Goal: Task Accomplishment & Management: Complete application form

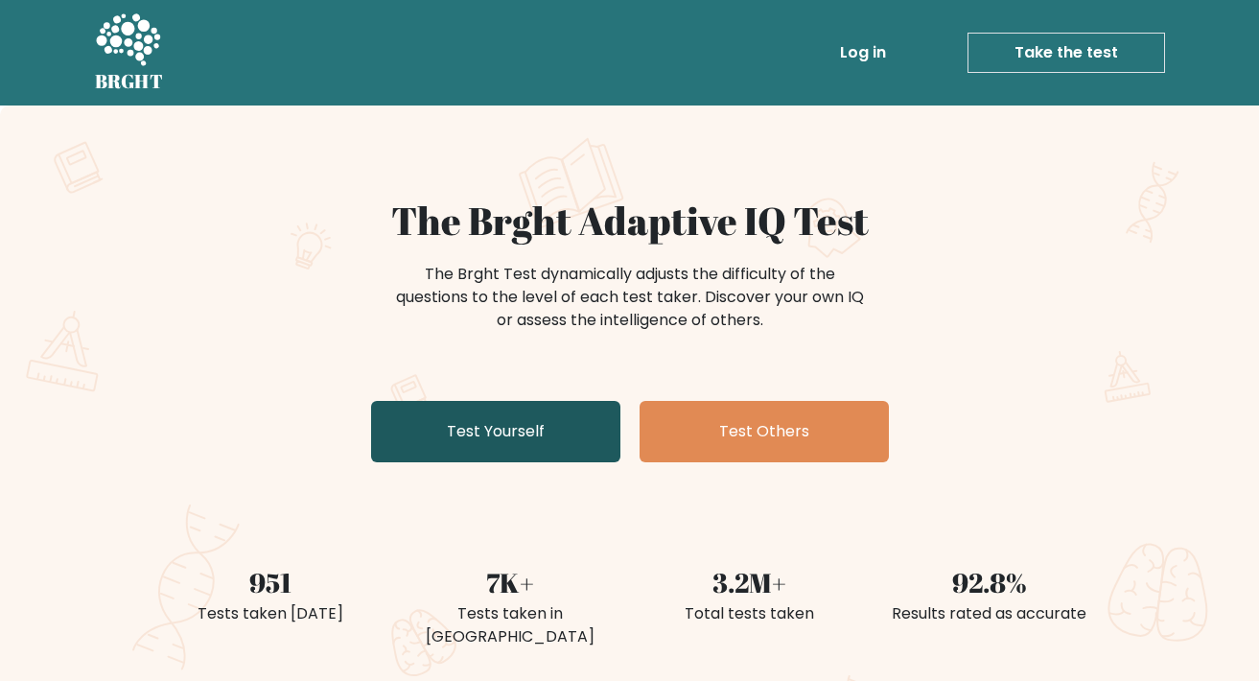
click at [533, 422] on link "Test Yourself" at bounding box center [495, 431] width 249 height 61
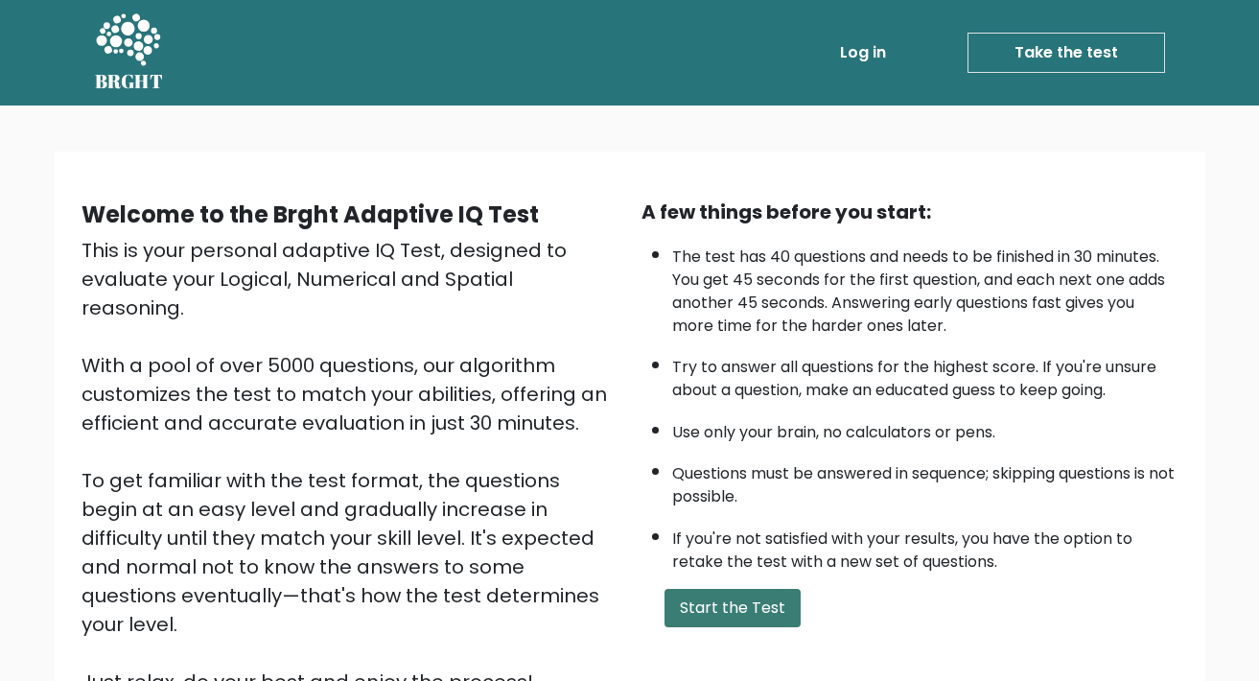
click at [684, 625] on button "Start the Test" at bounding box center [732, 608] width 136 height 38
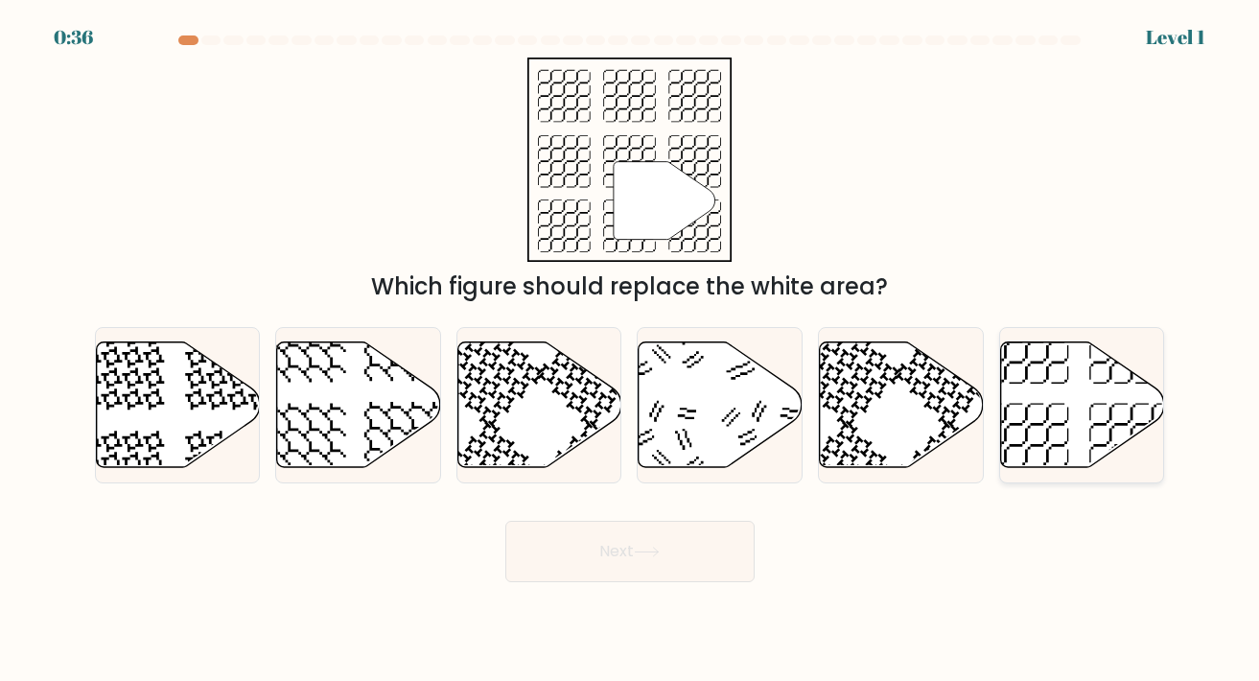
click at [1110, 438] on icon at bounding box center [1131, 445] width 84 height 84
click at [631, 350] on input "f." at bounding box center [630, 345] width 1 height 10
radio input "true"
click at [694, 539] on button "Next" at bounding box center [629, 551] width 249 height 61
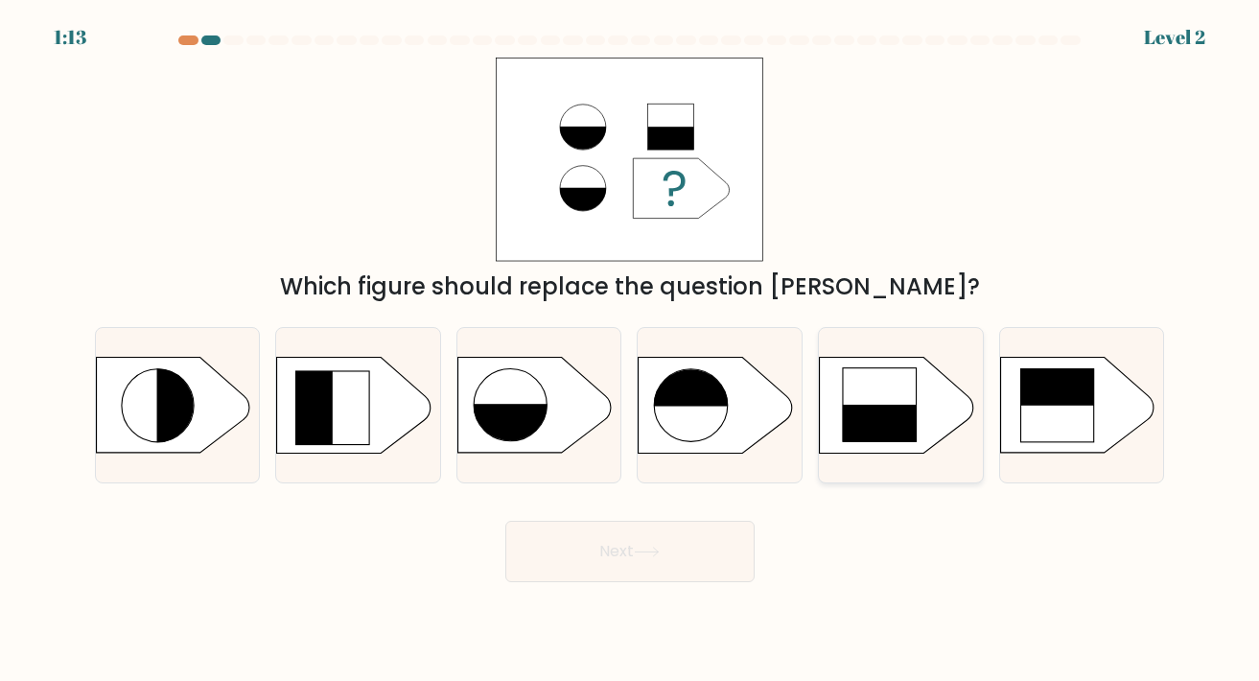
click at [911, 421] on rect at bounding box center [880, 442] width 75 height 75
click at [631, 350] on input "e." at bounding box center [630, 345] width 1 height 10
radio input "true"
click at [627, 561] on button "Next" at bounding box center [629, 551] width 249 height 61
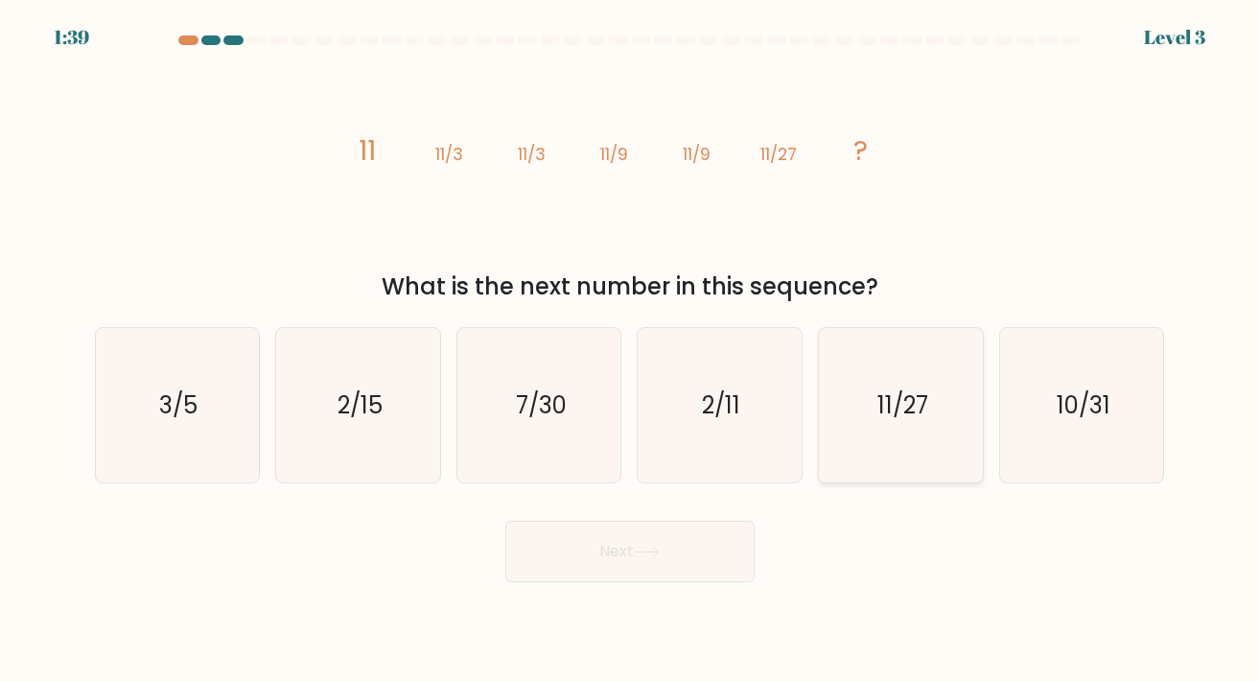
click at [900, 455] on icon "11/27" at bounding box center [901, 405] width 154 height 154
click at [631, 350] on input "e. 11/27" at bounding box center [630, 345] width 1 height 10
radio input "true"
click at [645, 548] on icon at bounding box center [647, 552] width 26 height 11
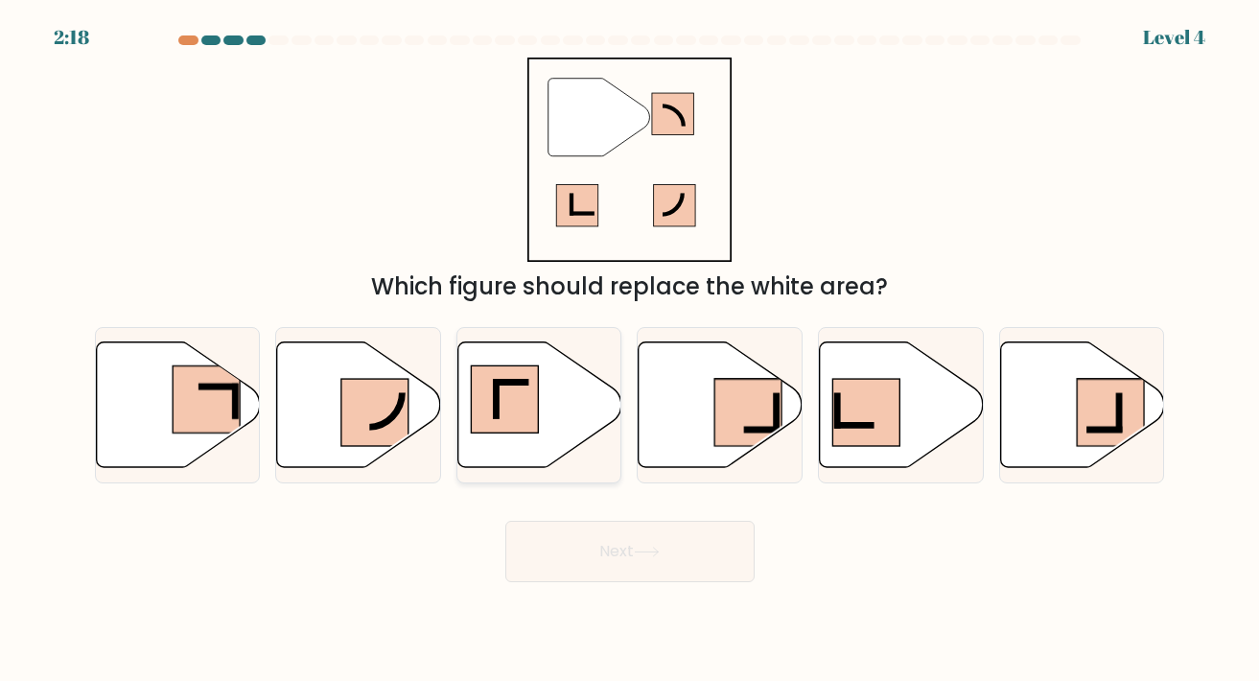
click at [523, 417] on rect at bounding box center [504, 398] width 67 height 67
click at [630, 350] on input "c." at bounding box center [630, 345] width 1 height 10
radio input "true"
click at [615, 558] on button "Next" at bounding box center [629, 551] width 249 height 61
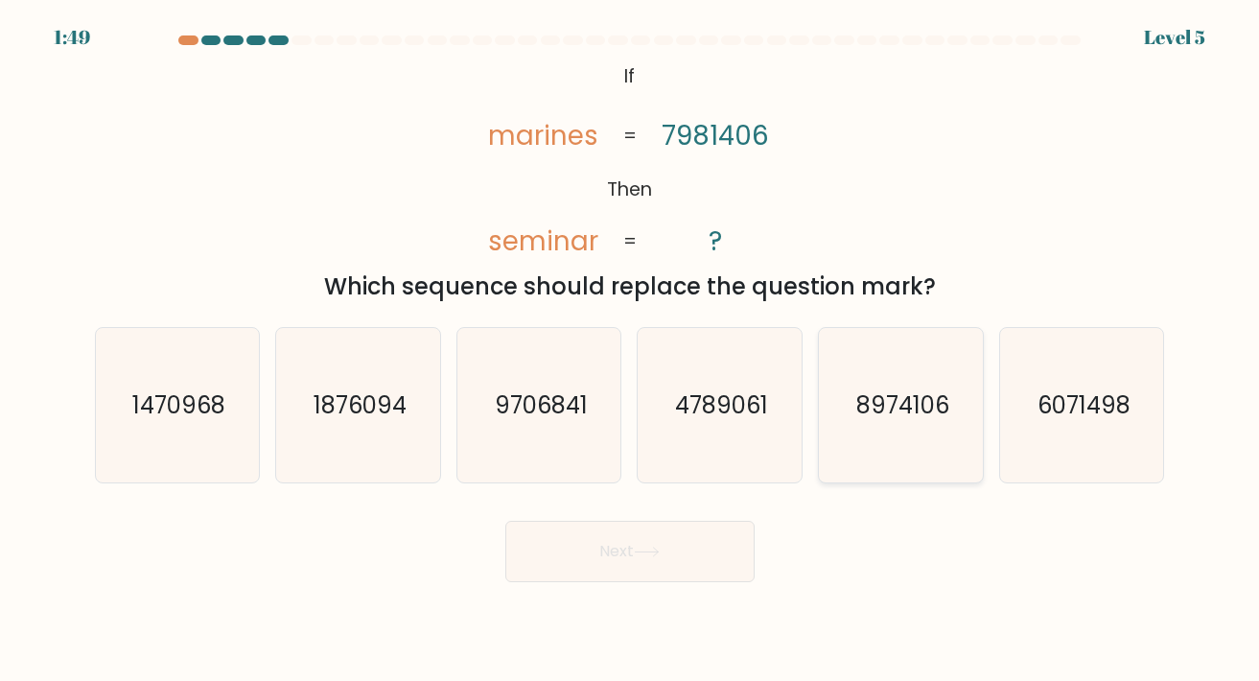
click at [829, 376] on icon "8974106" at bounding box center [901, 405] width 154 height 154
click at [631, 350] on input "e. 8974106" at bounding box center [630, 345] width 1 height 10
radio input "true"
click at [671, 555] on button "Next" at bounding box center [629, 551] width 249 height 61
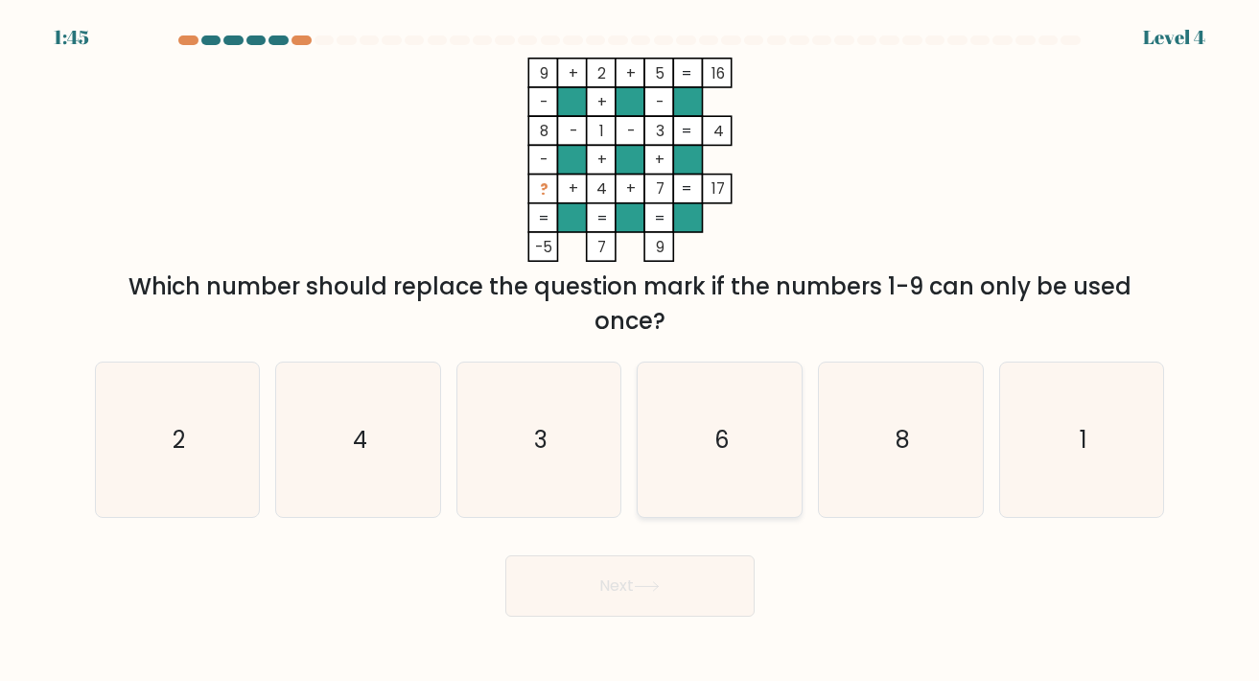
click at [732, 420] on icon "6" at bounding box center [719, 439] width 154 height 154
click at [631, 350] on input "d. 6" at bounding box center [630, 345] width 1 height 10
radio input "true"
click at [663, 571] on button "Next" at bounding box center [629, 585] width 249 height 61
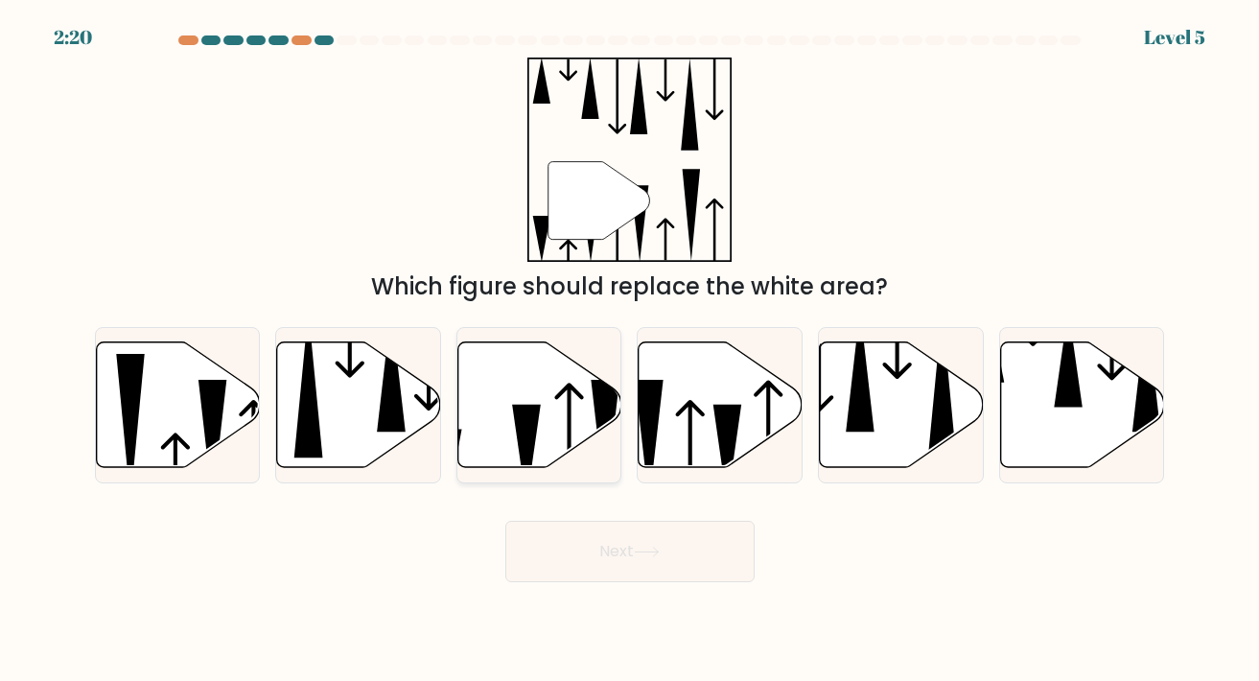
click at [582, 430] on icon at bounding box center [540, 404] width 164 height 126
click at [630, 350] on input "c." at bounding box center [630, 345] width 1 height 10
radio input "true"
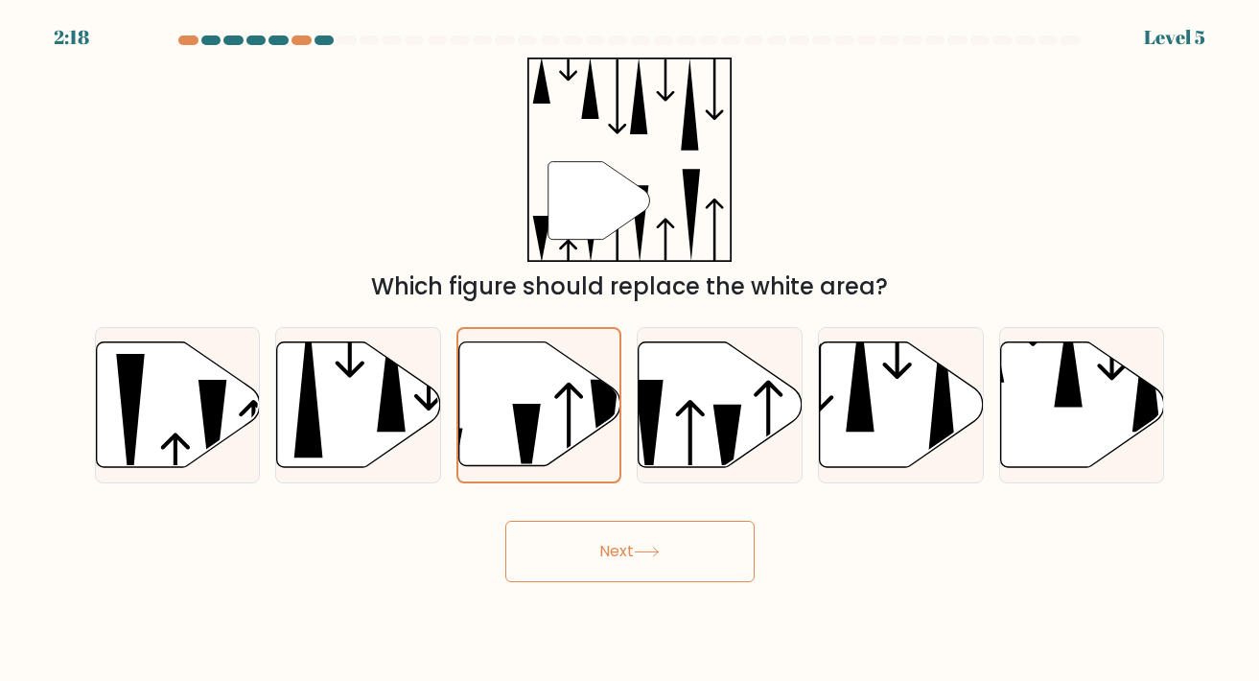
click at [613, 576] on button "Next" at bounding box center [629, 551] width 249 height 61
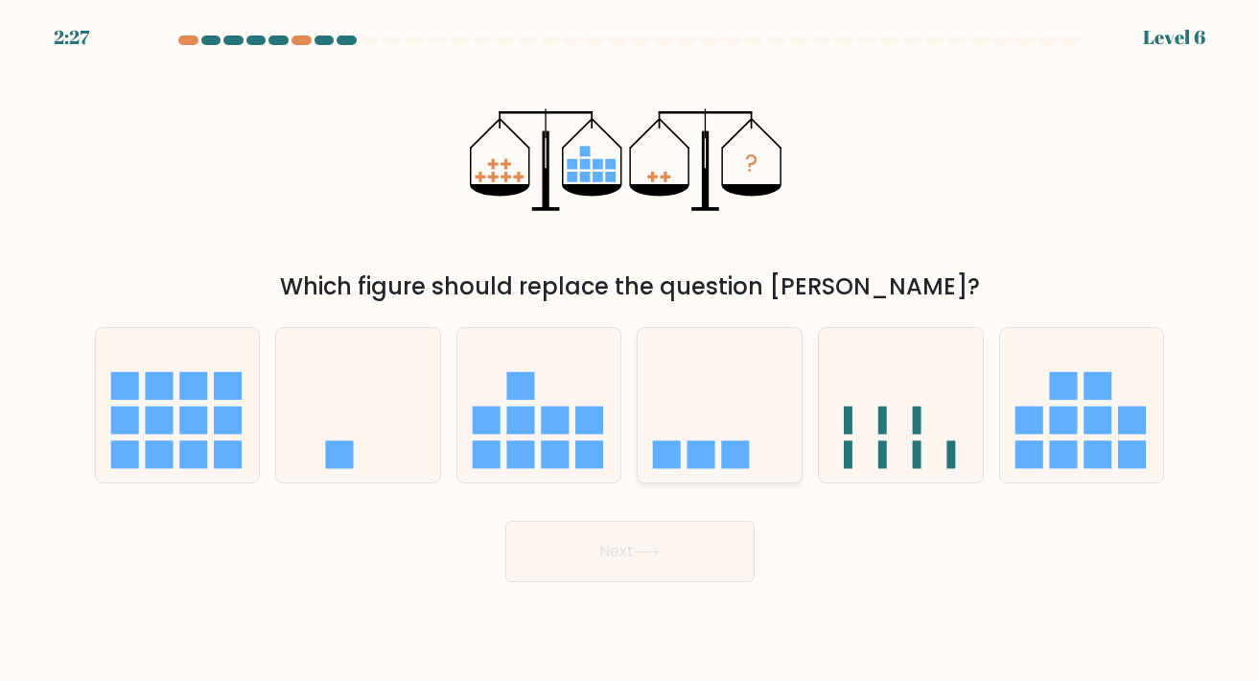
click at [686, 458] on icon at bounding box center [720, 404] width 164 height 135
click at [631, 350] on input "d." at bounding box center [630, 345] width 1 height 10
radio input "true"
click at [642, 563] on button "Next" at bounding box center [629, 551] width 249 height 61
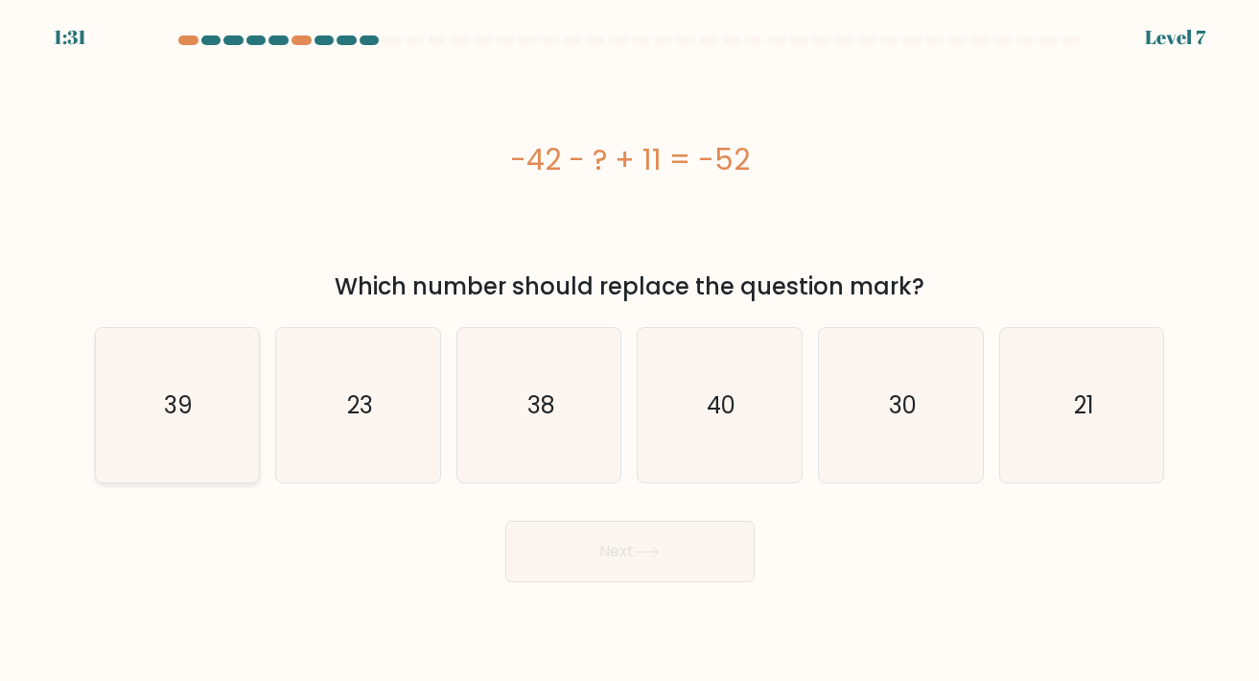
click at [186, 398] on text "39" at bounding box center [178, 405] width 29 height 32
click at [630, 350] on input "a. 39" at bounding box center [630, 345] width 1 height 10
radio input "true"
click at [564, 544] on button "Next" at bounding box center [629, 551] width 249 height 61
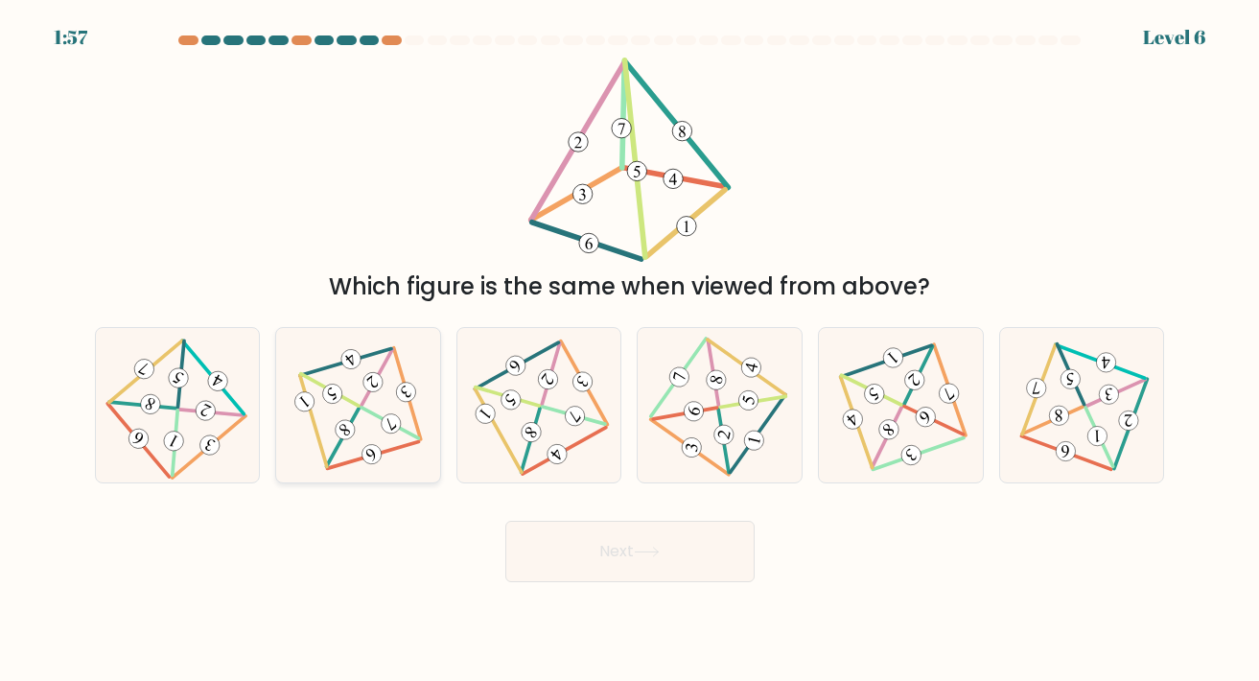
click at [349, 438] on 343 at bounding box center [345, 430] width 28 height 28
click at [630, 350] on input "b." at bounding box center [630, 345] width 1 height 10
radio input "true"
click at [554, 537] on button "Next" at bounding box center [629, 551] width 249 height 61
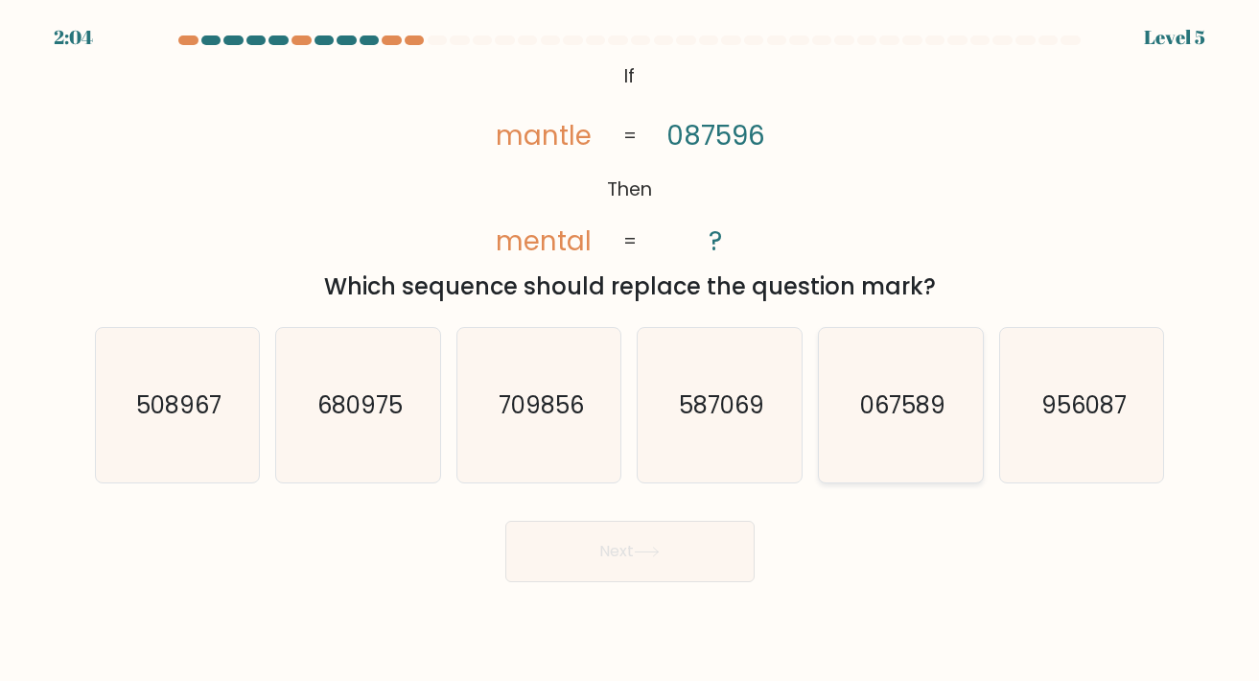
click at [869, 413] on text "067589" at bounding box center [902, 405] width 85 height 32
click at [631, 350] on input "e. 067589" at bounding box center [630, 345] width 1 height 10
radio input "true"
click at [712, 560] on button "Next" at bounding box center [629, 551] width 249 height 61
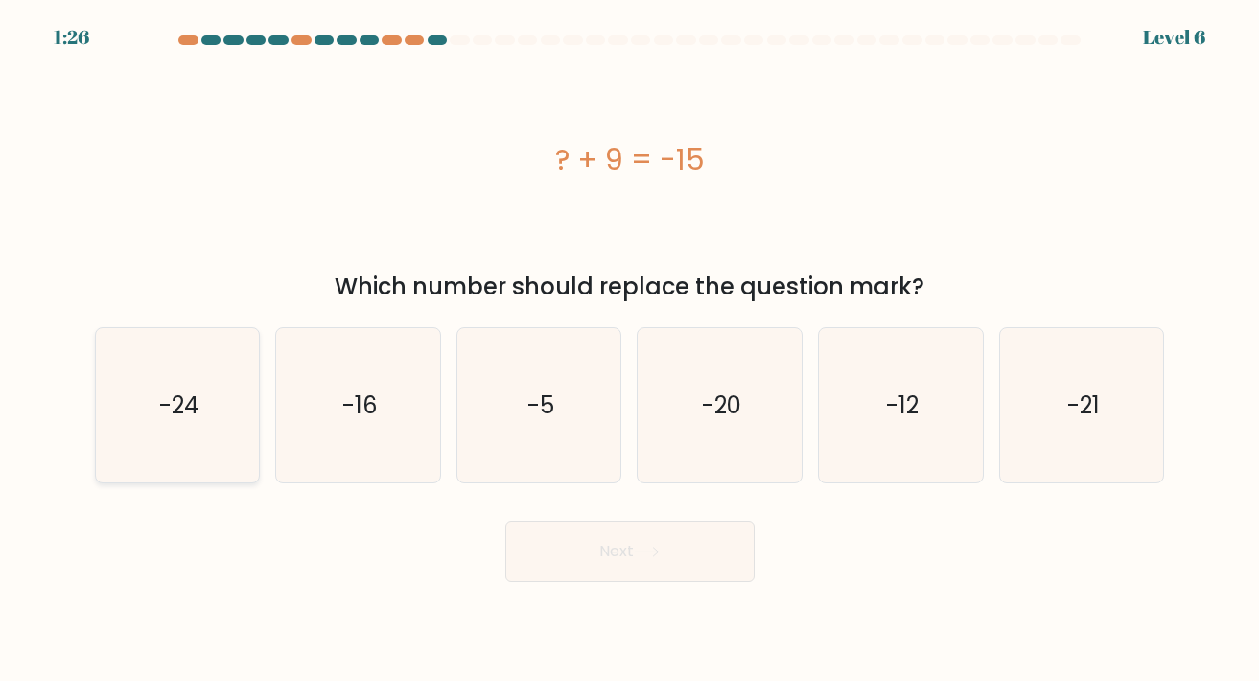
click at [158, 417] on icon "-24" at bounding box center [177, 405] width 154 height 154
click at [630, 350] on input "a. -24" at bounding box center [630, 345] width 1 height 10
radio input "true"
click at [546, 561] on button "Next" at bounding box center [629, 551] width 249 height 61
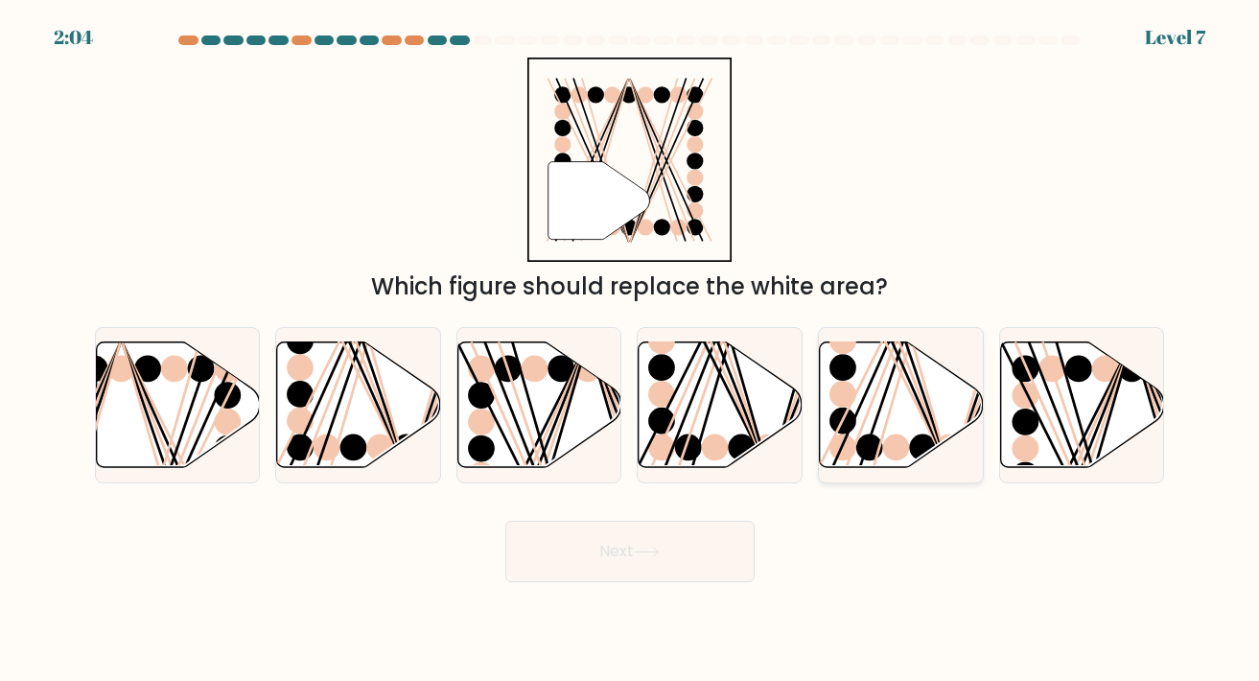
click at [849, 423] on ellipse at bounding box center [842, 420] width 27 height 27
click at [631, 350] on input "e." at bounding box center [630, 345] width 1 height 10
radio input "true"
click at [627, 548] on button "Next" at bounding box center [629, 551] width 249 height 61
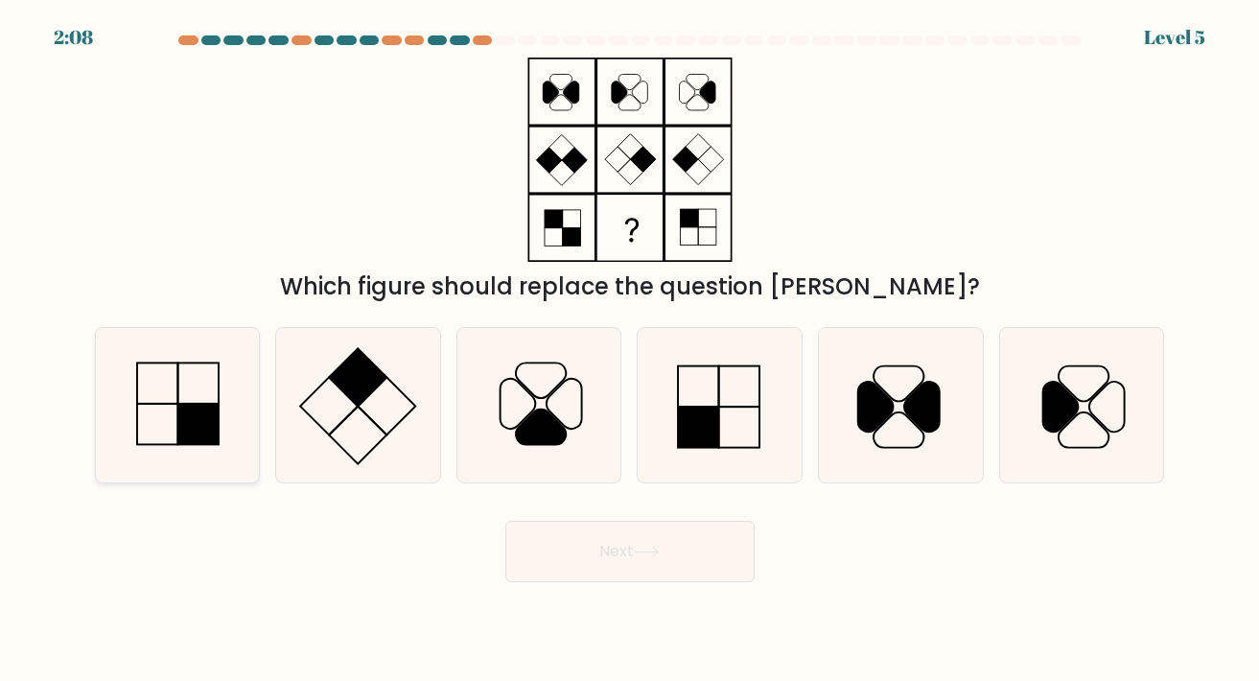
click at [160, 384] on icon at bounding box center [177, 405] width 154 height 154
click at [630, 350] on input "a." at bounding box center [630, 345] width 1 height 10
radio input "true"
click at [564, 572] on button "Next" at bounding box center [629, 551] width 249 height 61
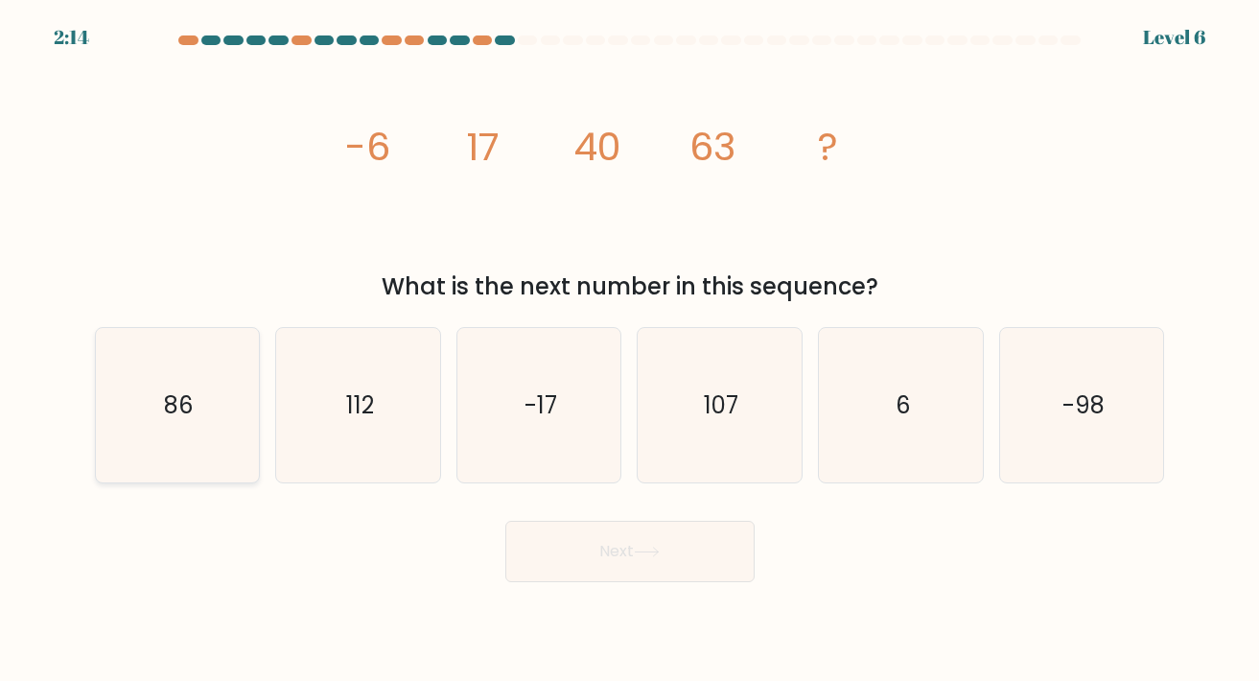
click at [246, 425] on icon "86" at bounding box center [177, 405] width 154 height 154
click at [630, 350] on input "a. 86" at bounding box center [630, 345] width 1 height 10
radio input "true"
click at [668, 565] on button "Next" at bounding box center [629, 551] width 249 height 61
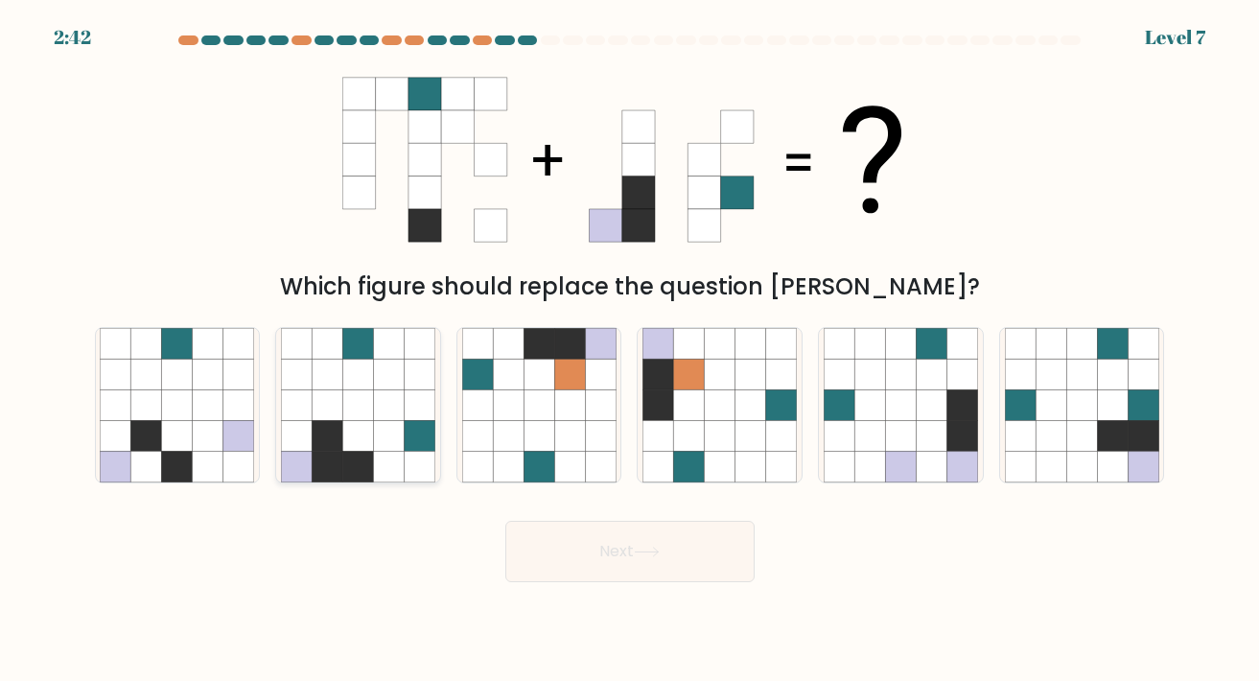
click at [333, 427] on icon at bounding box center [327, 435] width 31 height 31
click at [630, 350] on input "b." at bounding box center [630, 345] width 1 height 10
radio input "true"
click at [617, 560] on button "Next" at bounding box center [629, 551] width 249 height 61
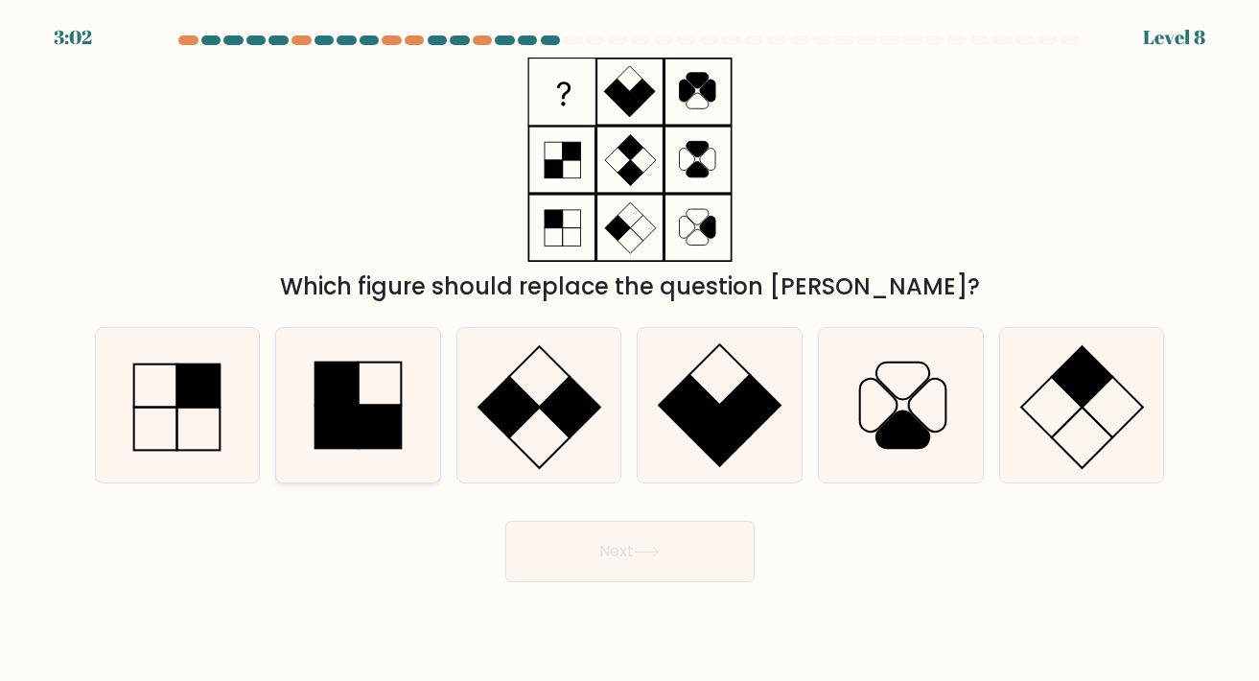
click at [372, 381] on icon at bounding box center [358, 405] width 154 height 154
click at [630, 350] on input "b." at bounding box center [630, 345] width 1 height 10
radio input "true"
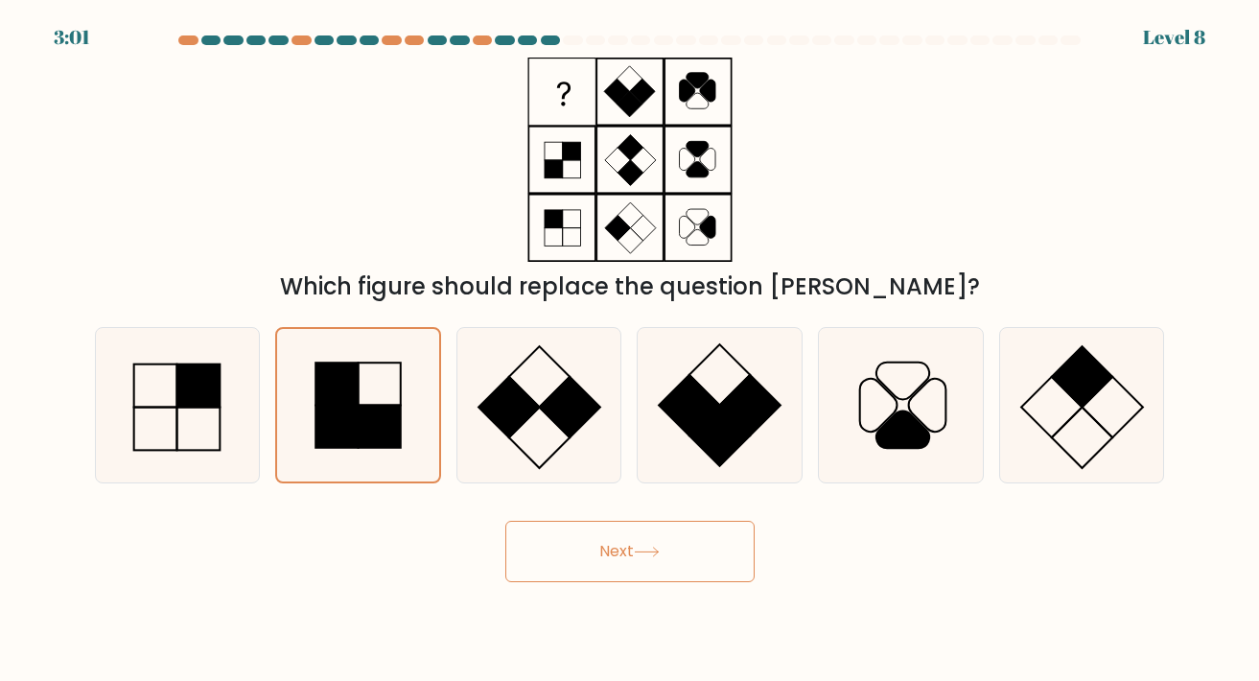
click at [642, 555] on icon at bounding box center [647, 552] width 26 height 11
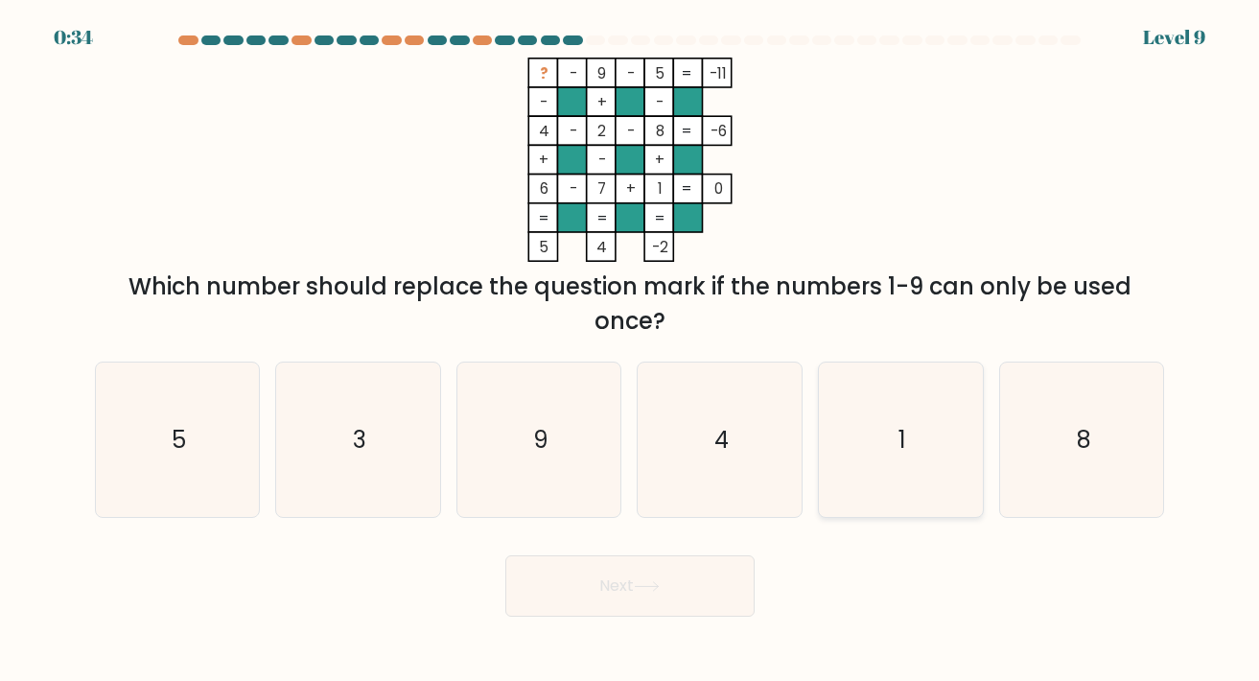
click at [862, 477] on icon "1" at bounding box center [901, 439] width 154 height 154
click at [631, 350] on input "e. 1" at bounding box center [630, 345] width 1 height 10
radio input "true"
click at [401, 448] on icon "3" at bounding box center [358, 439] width 154 height 154
click at [630, 350] on input "b. 3" at bounding box center [630, 345] width 1 height 10
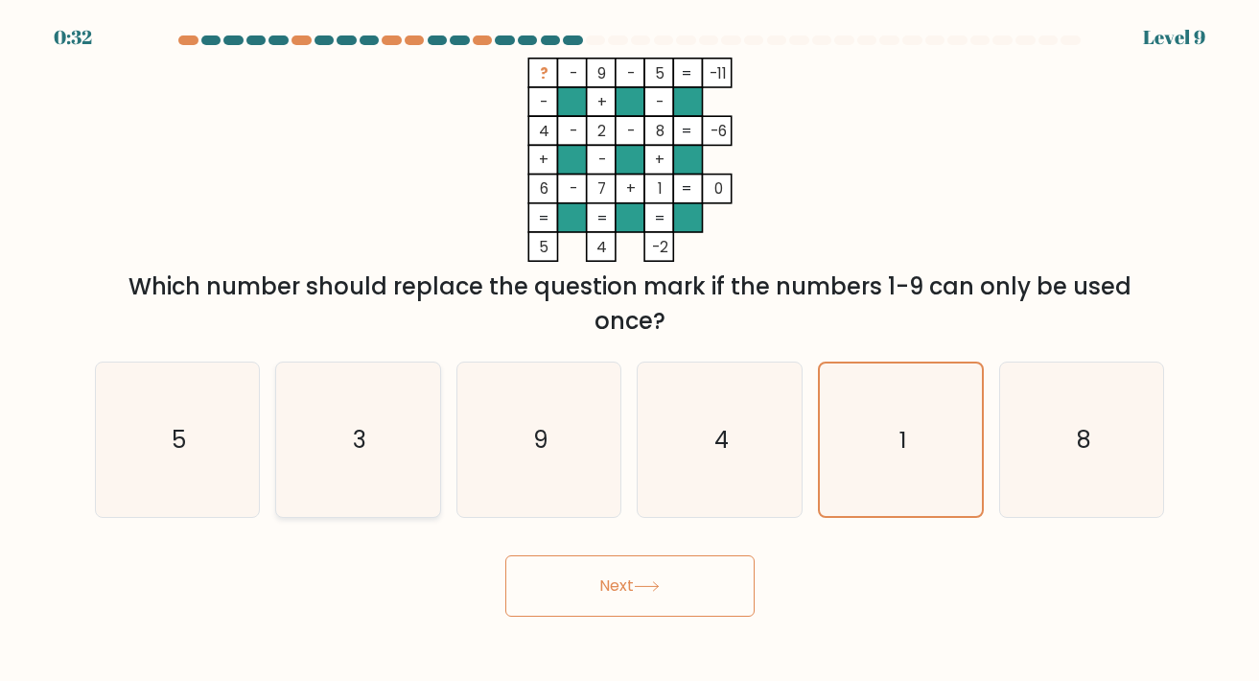
radio input "true"
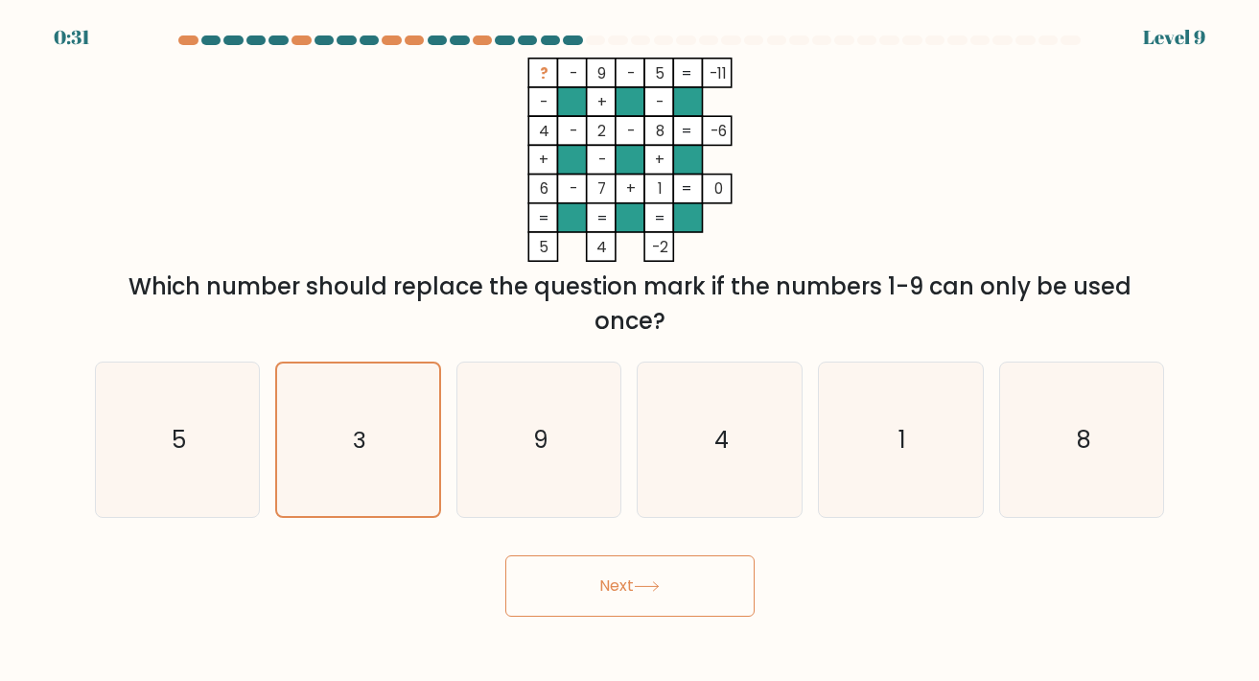
click at [630, 596] on button "Next" at bounding box center [629, 585] width 249 height 61
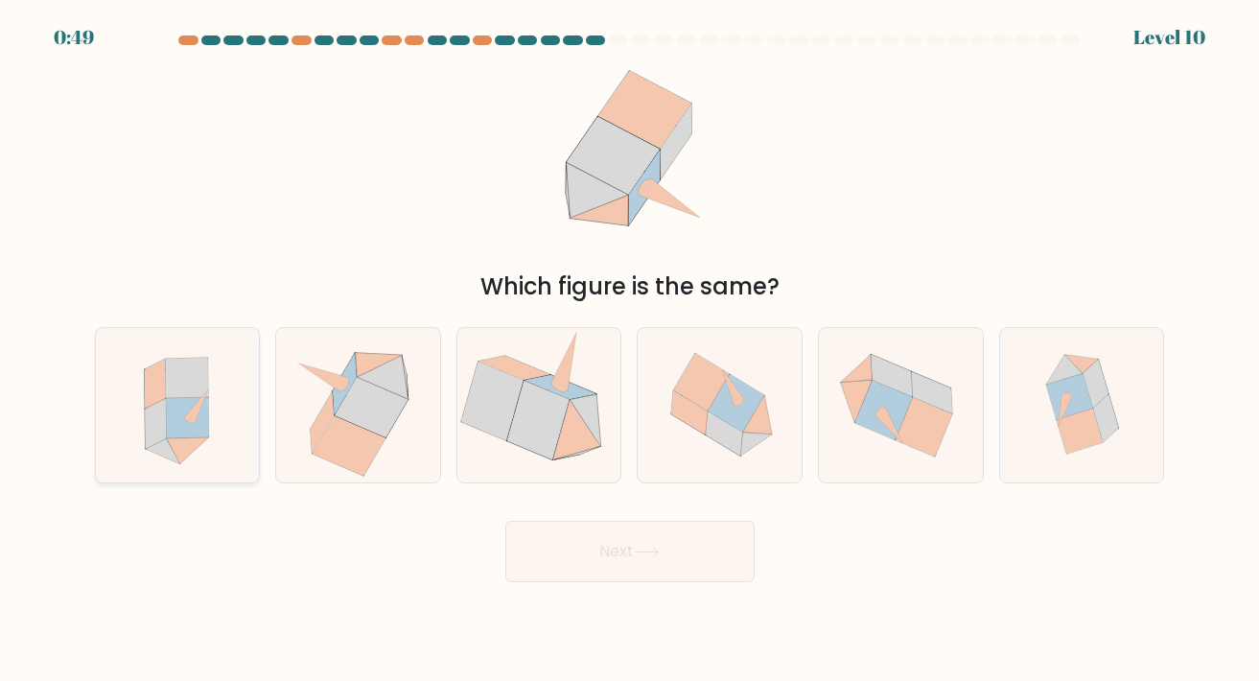
click at [221, 431] on icon at bounding box center [176, 405] width 141 height 154
click at [630, 350] on input "a." at bounding box center [630, 345] width 1 height 10
radio input "true"
click at [560, 538] on button "Next" at bounding box center [629, 551] width 249 height 61
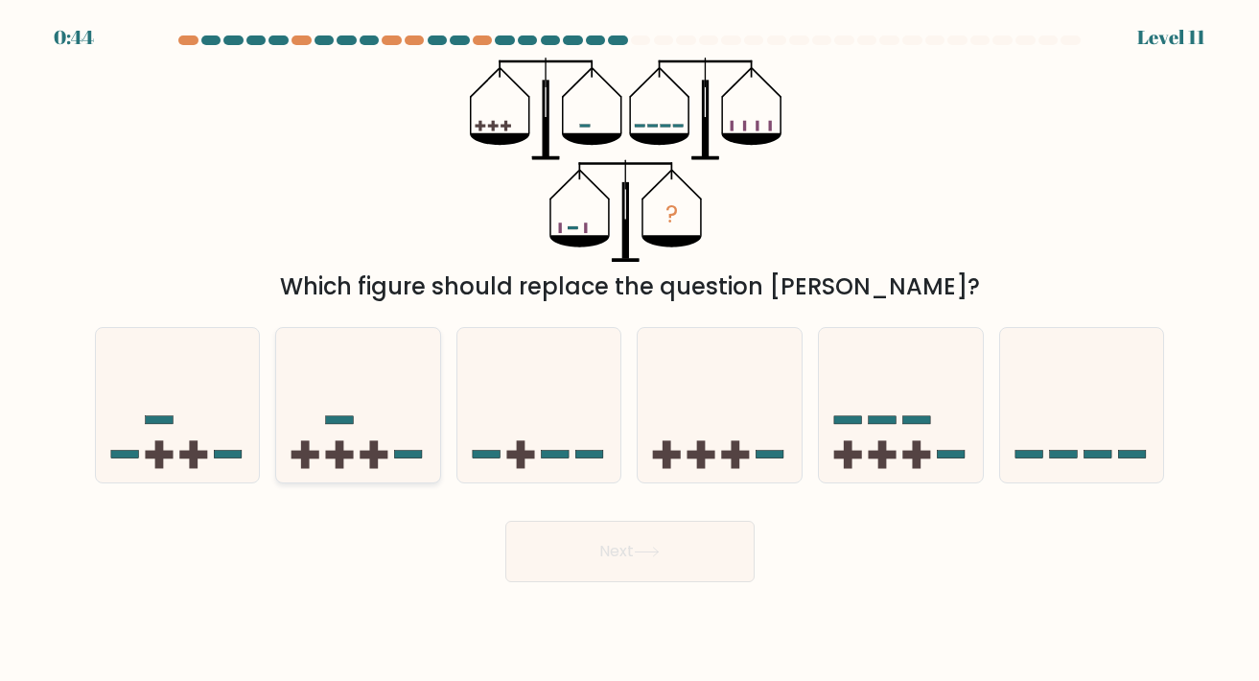
click at [416, 391] on icon at bounding box center [358, 404] width 164 height 135
click at [630, 350] on input "b." at bounding box center [630, 345] width 1 height 10
radio input "true"
click at [627, 543] on button "Next" at bounding box center [629, 551] width 249 height 61
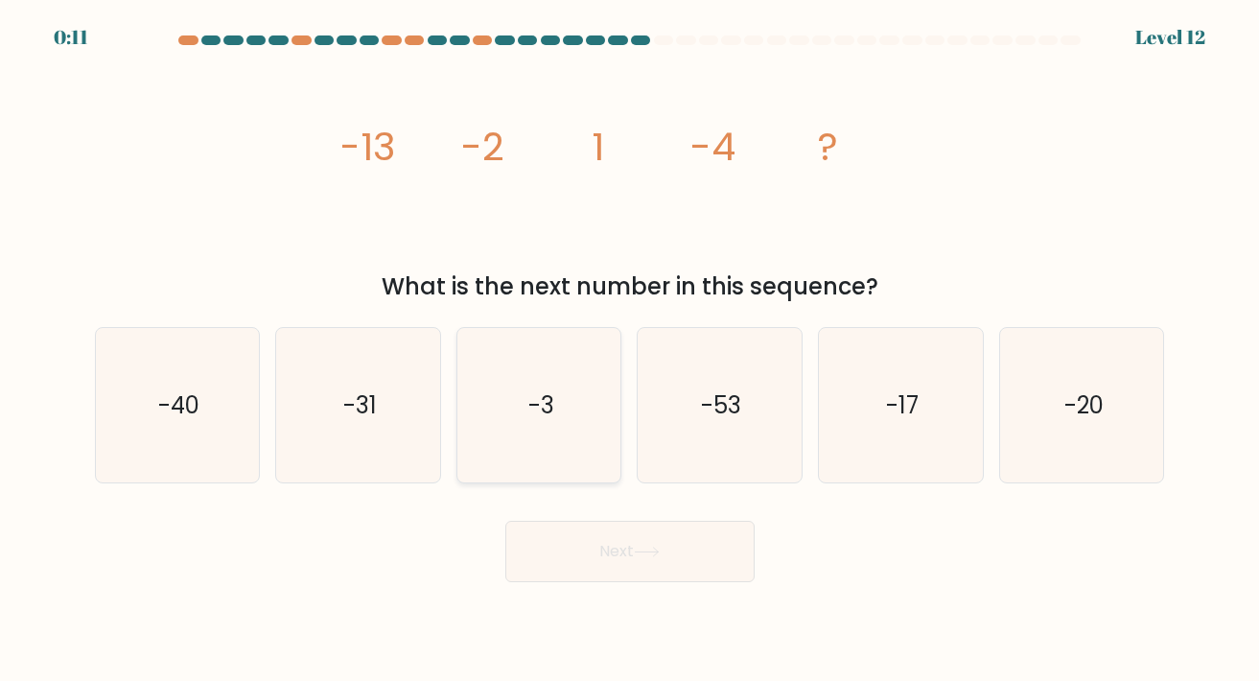
click at [500, 432] on icon "-3" at bounding box center [539, 405] width 154 height 154
click at [630, 350] on input "c. -3" at bounding box center [630, 345] width 1 height 10
radio input "true"
click at [594, 538] on button "Next" at bounding box center [629, 551] width 249 height 61
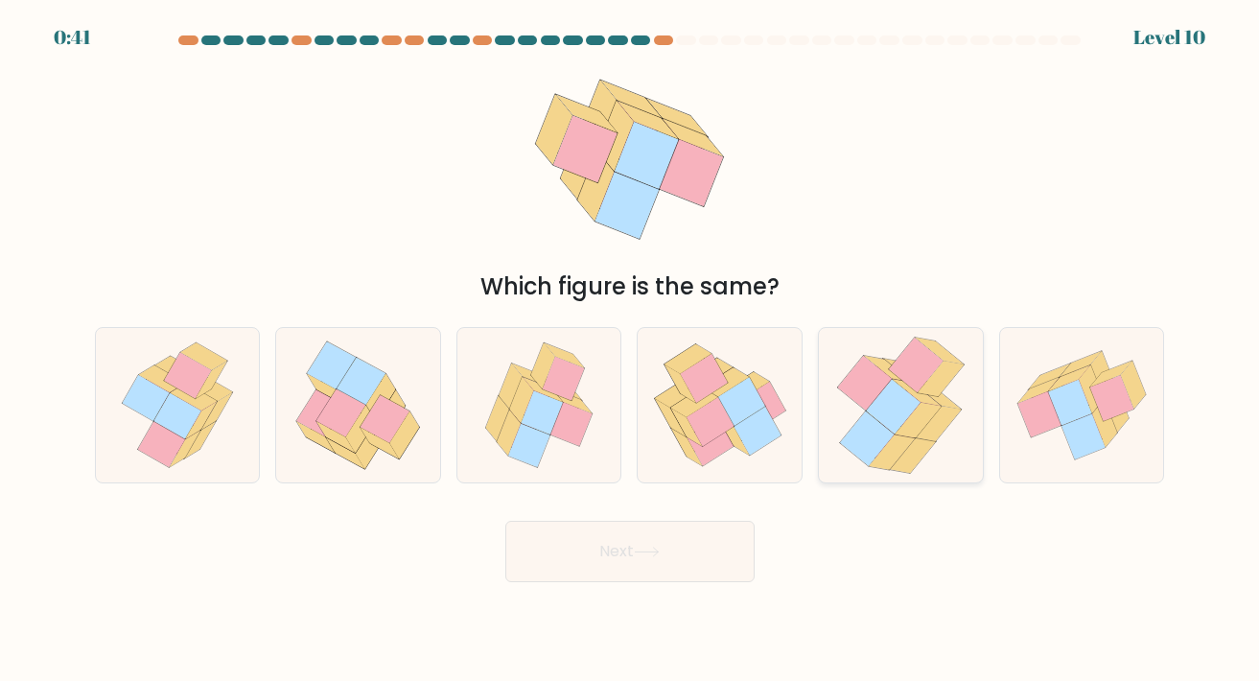
click at [893, 434] on icon at bounding box center [867, 438] width 55 height 55
click at [631, 350] on input "e." at bounding box center [630, 345] width 1 height 10
radio input "true"
click at [1067, 395] on icon at bounding box center [1070, 403] width 44 height 46
click at [631, 350] on input "f." at bounding box center [630, 345] width 1 height 10
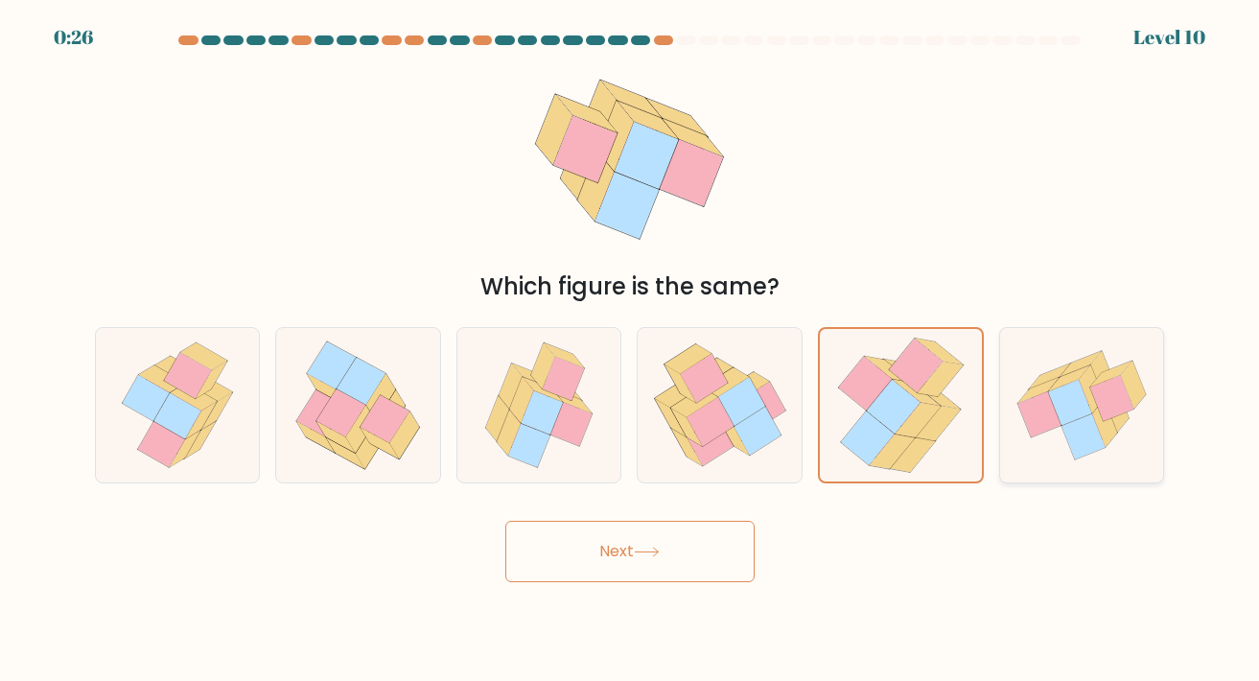
radio input "true"
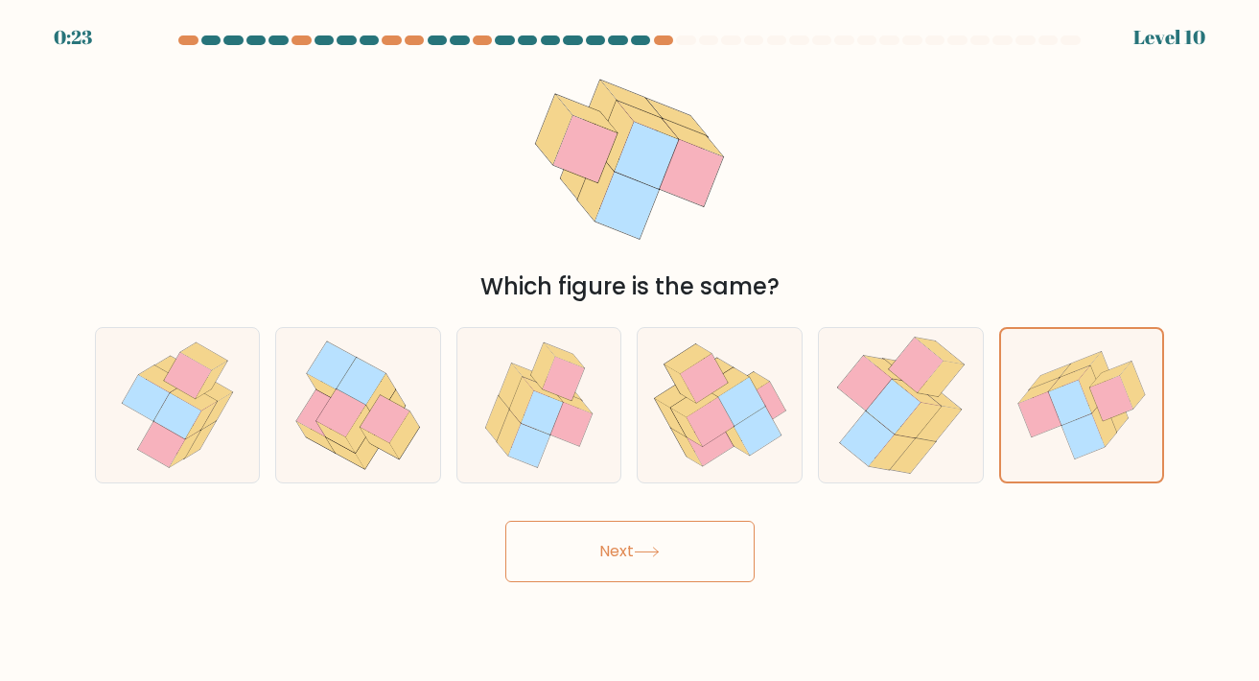
click at [717, 558] on button "Next" at bounding box center [629, 551] width 249 height 61
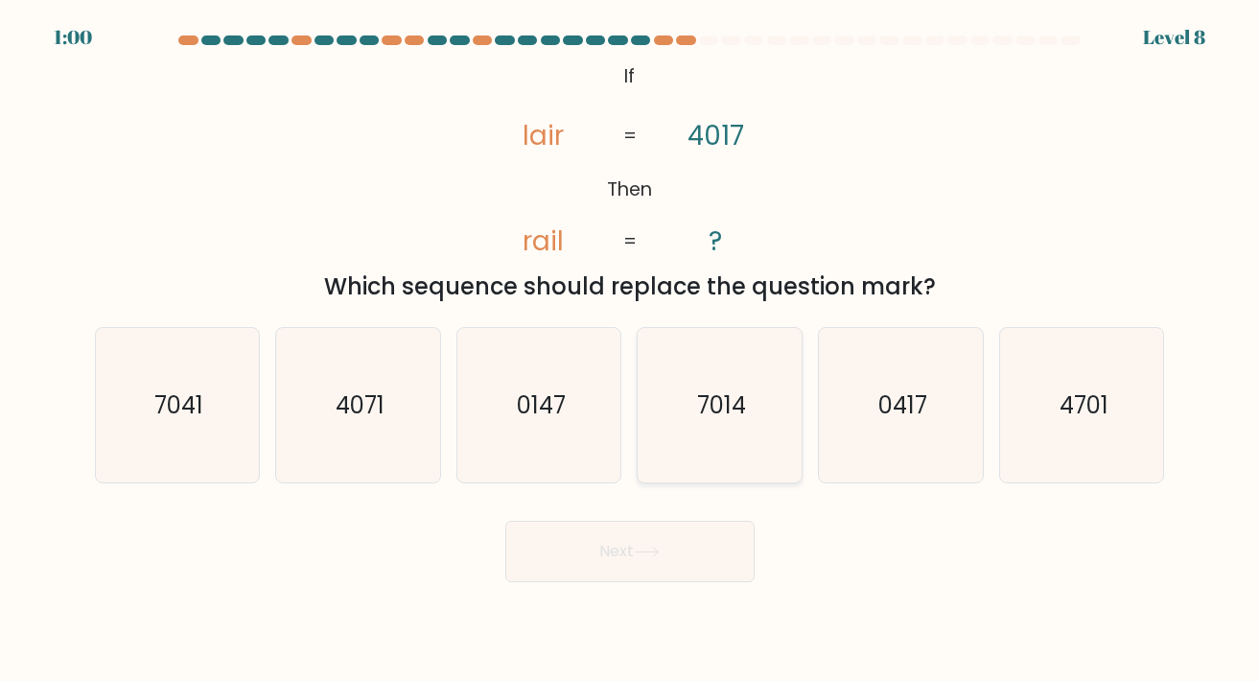
click at [733, 423] on icon "7014" at bounding box center [719, 405] width 154 height 154
click at [631, 350] on input "d. 7014" at bounding box center [630, 345] width 1 height 10
radio input "true"
click at [618, 573] on button "Next" at bounding box center [629, 551] width 249 height 61
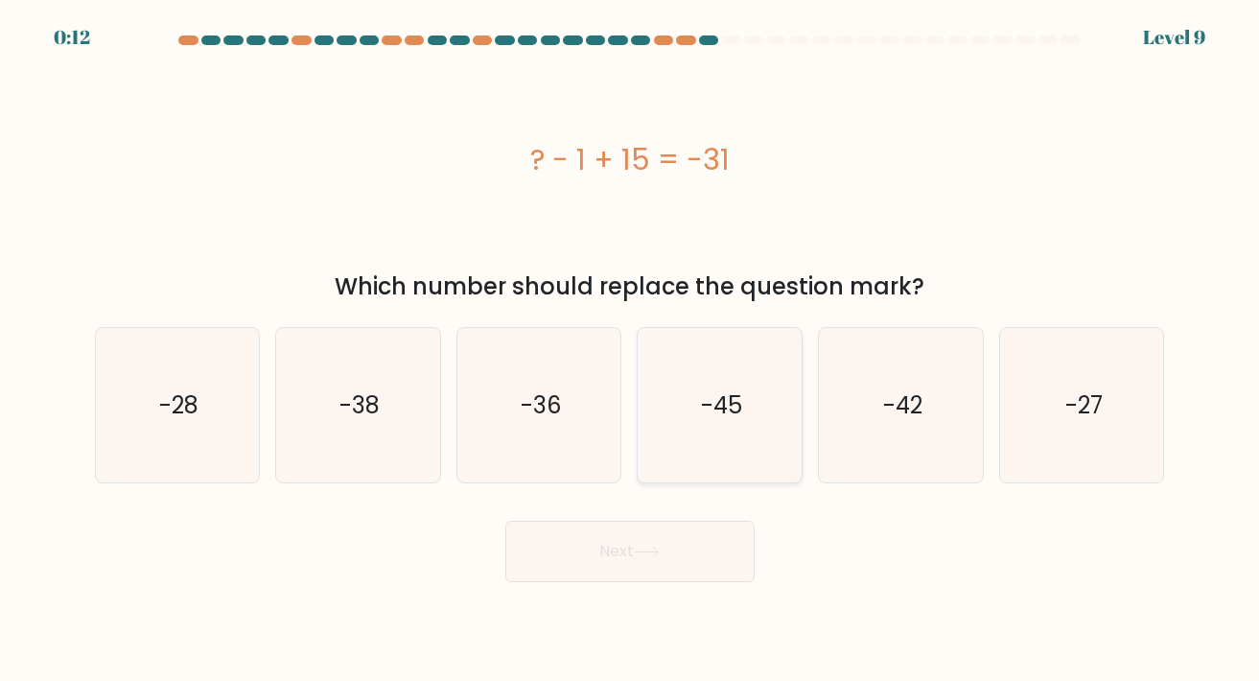
click at [698, 376] on icon "-45" at bounding box center [719, 405] width 154 height 154
click at [631, 350] on input "d. -45" at bounding box center [630, 345] width 1 height 10
radio input "true"
click at [681, 556] on button "Next" at bounding box center [629, 551] width 249 height 61
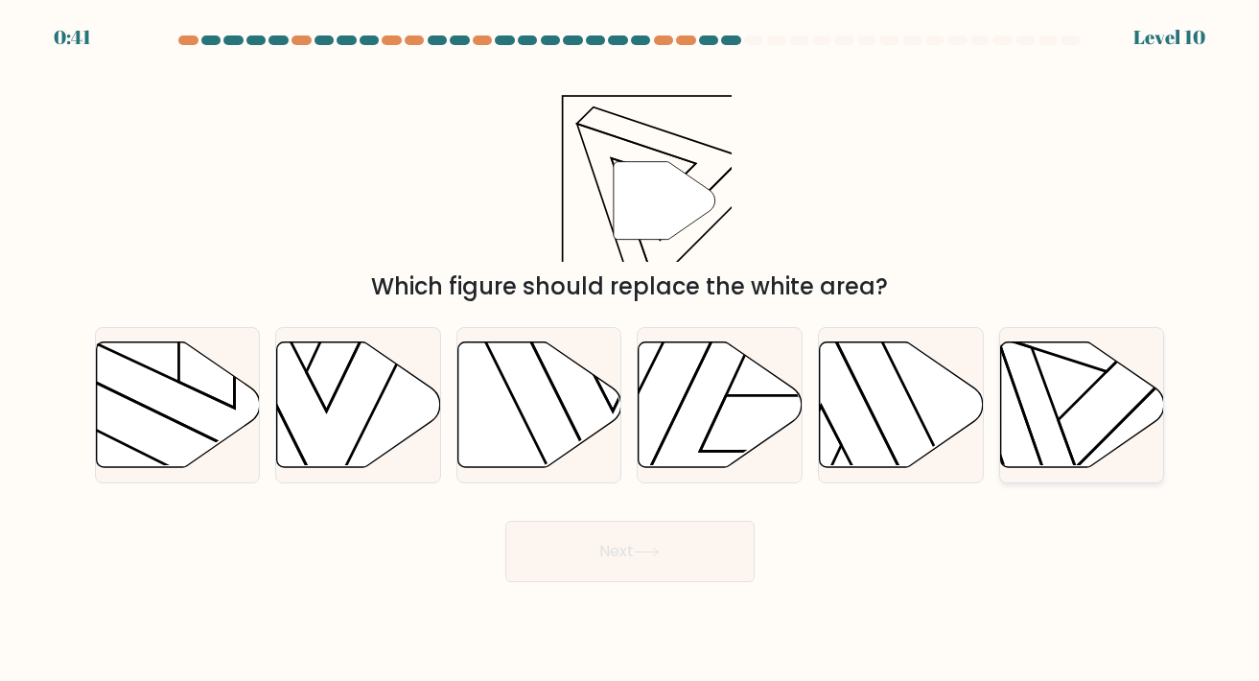
click at [1114, 400] on icon at bounding box center [1082, 404] width 164 height 126
click at [631, 350] on input "f." at bounding box center [630, 345] width 1 height 10
radio input "true"
click at [658, 554] on icon at bounding box center [646, 551] width 23 height 9
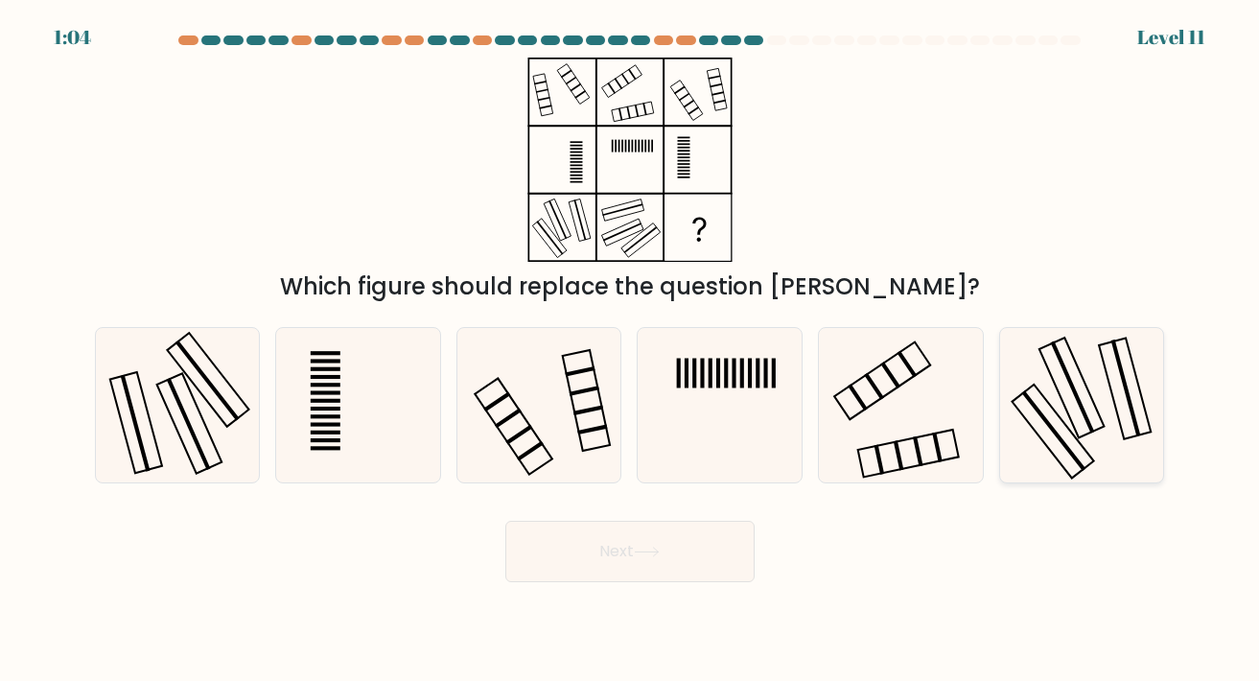
click at [1047, 410] on icon at bounding box center [1082, 405] width 154 height 154
click at [631, 350] on input "f." at bounding box center [630, 345] width 1 height 10
radio input "true"
click at [224, 431] on icon at bounding box center [177, 405] width 154 height 154
click at [630, 350] on input "a." at bounding box center [630, 345] width 1 height 10
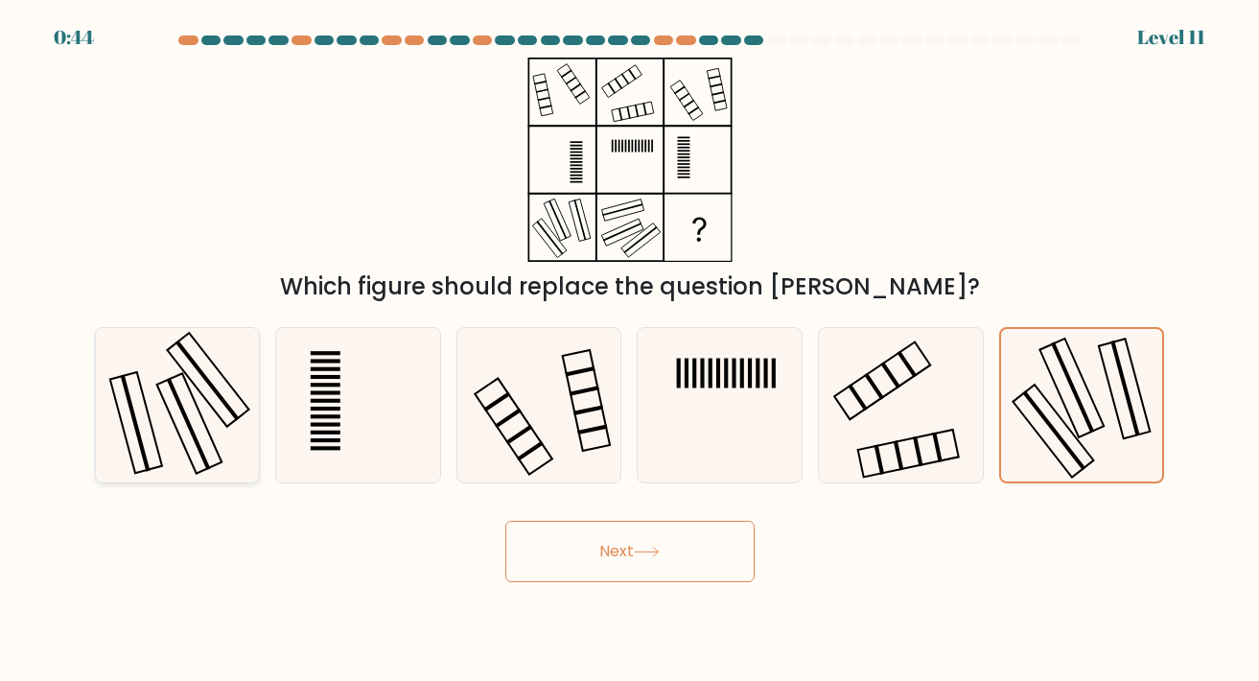
radio input "true"
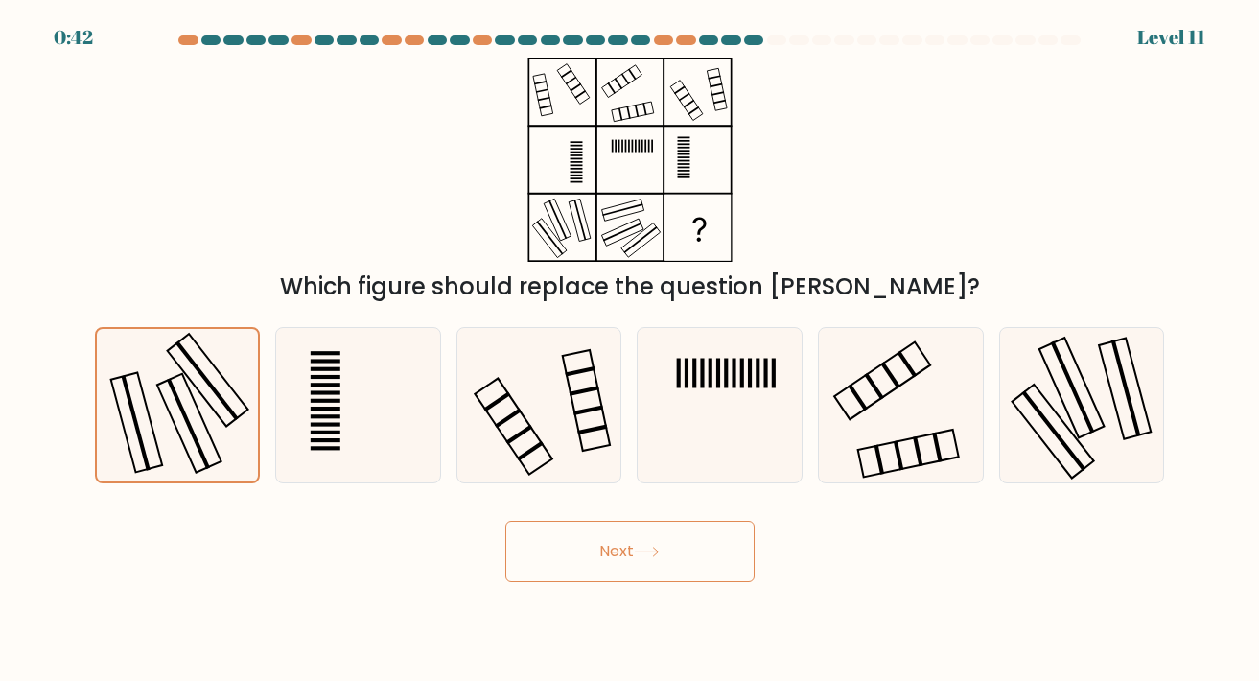
click at [587, 545] on button "Next" at bounding box center [629, 551] width 249 height 61
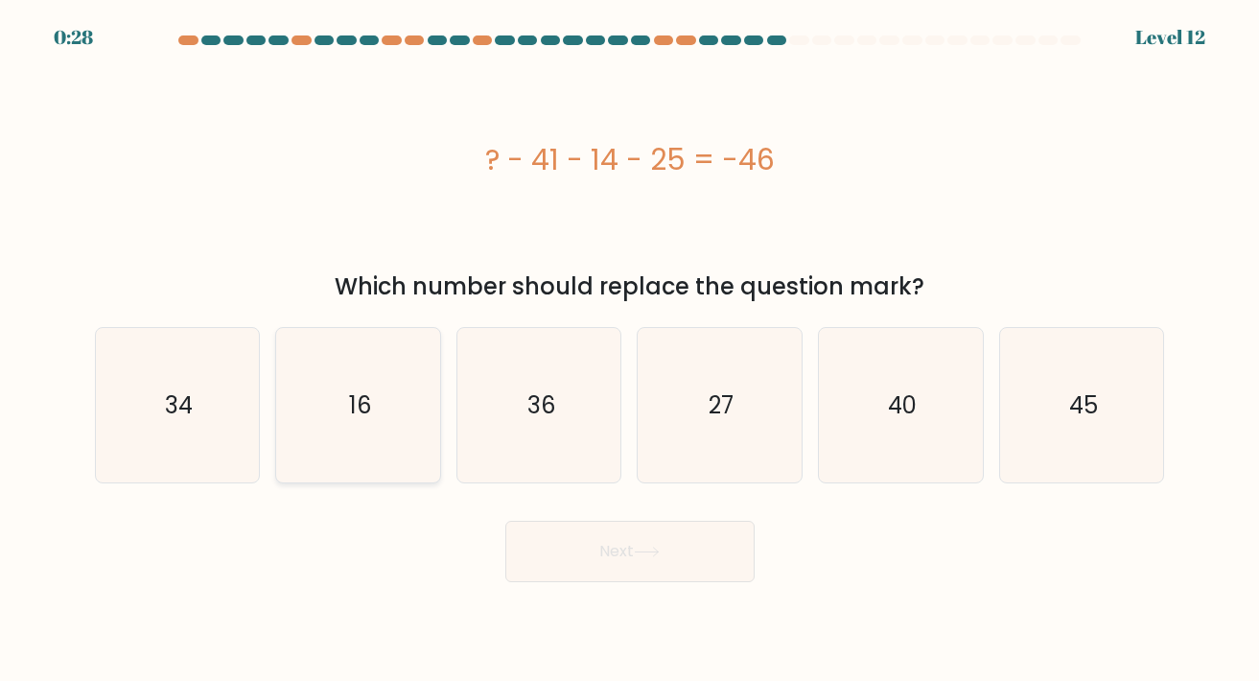
click at [407, 394] on icon "16" at bounding box center [358, 405] width 154 height 154
click at [630, 350] on input "b. 16" at bounding box center [630, 345] width 1 height 10
radio input "true"
click at [592, 578] on button "Next" at bounding box center [629, 551] width 249 height 61
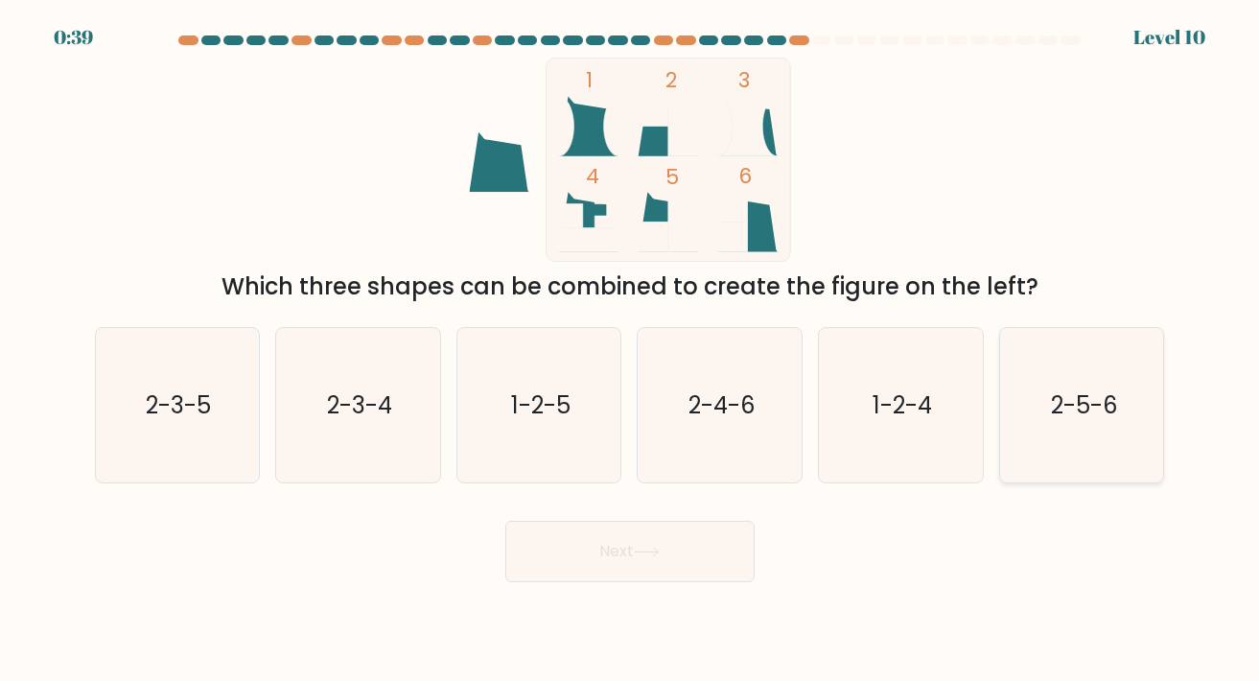
click at [1085, 385] on icon "2-5-6" at bounding box center [1082, 405] width 154 height 154
click at [631, 350] on input "f. 2-5-6" at bounding box center [630, 345] width 1 height 10
radio input "true"
click at [617, 565] on button "Next" at bounding box center [629, 551] width 249 height 61
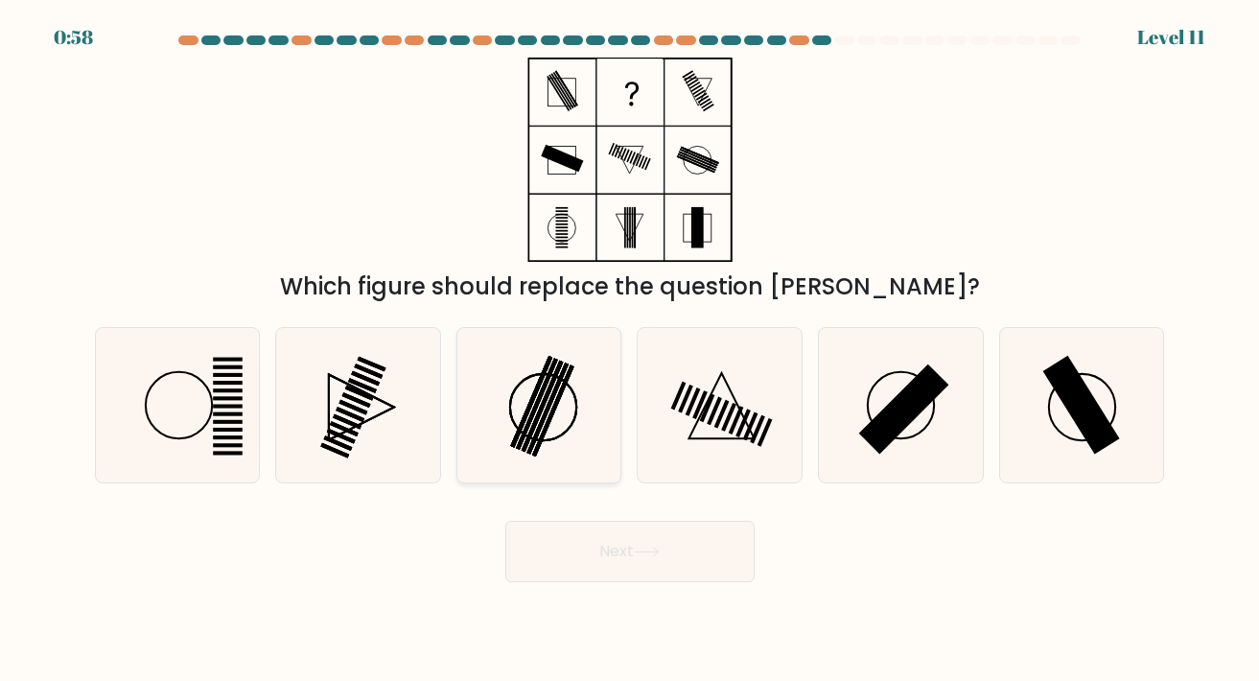
click at [559, 396] on rect at bounding box center [553, 410] width 42 height 91
click at [630, 350] on input "c." at bounding box center [630, 345] width 1 height 10
radio input "true"
click at [909, 411] on rect at bounding box center [904, 409] width 90 height 90
click at [631, 350] on input "e." at bounding box center [630, 345] width 1 height 10
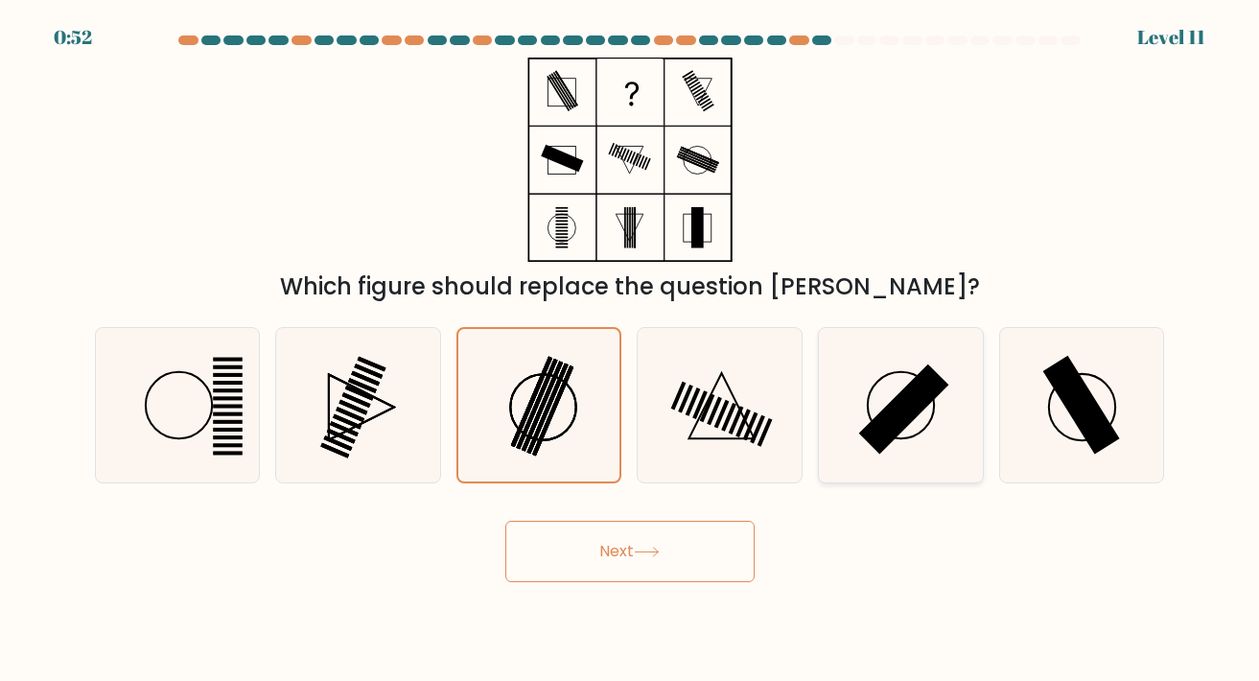
radio input "true"
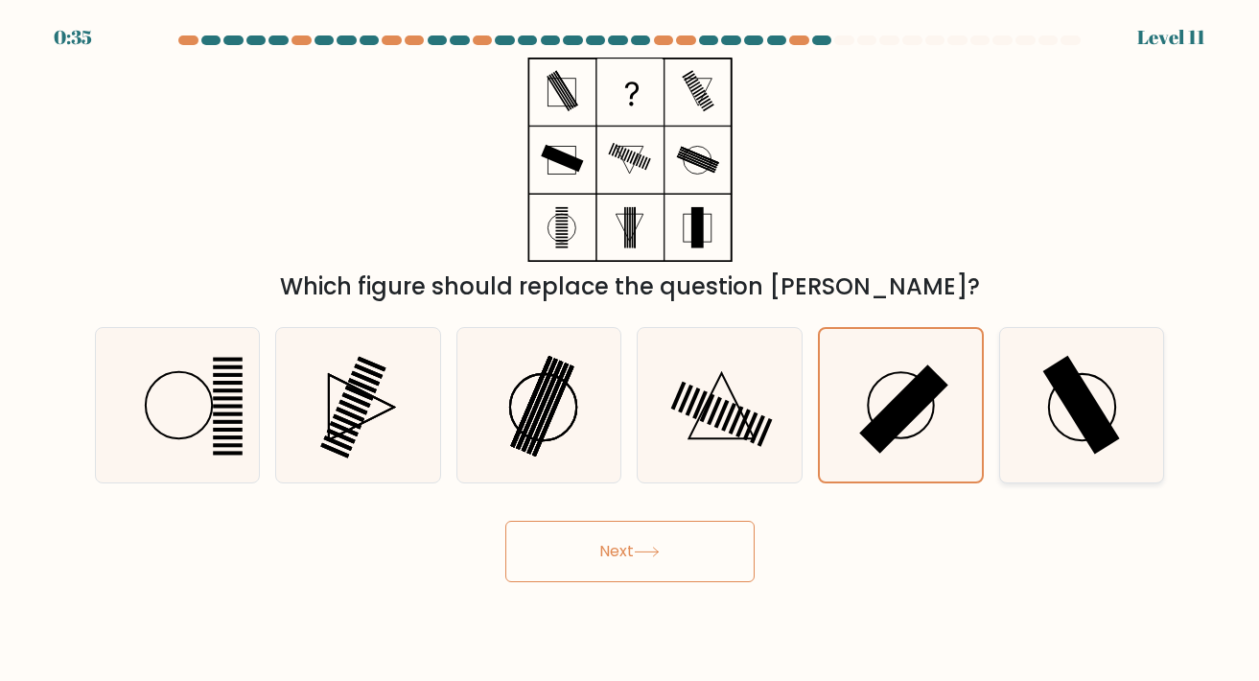
click at [1035, 420] on icon at bounding box center [1082, 405] width 154 height 154
click at [631, 350] on input "f." at bounding box center [630, 345] width 1 height 10
radio input "true"
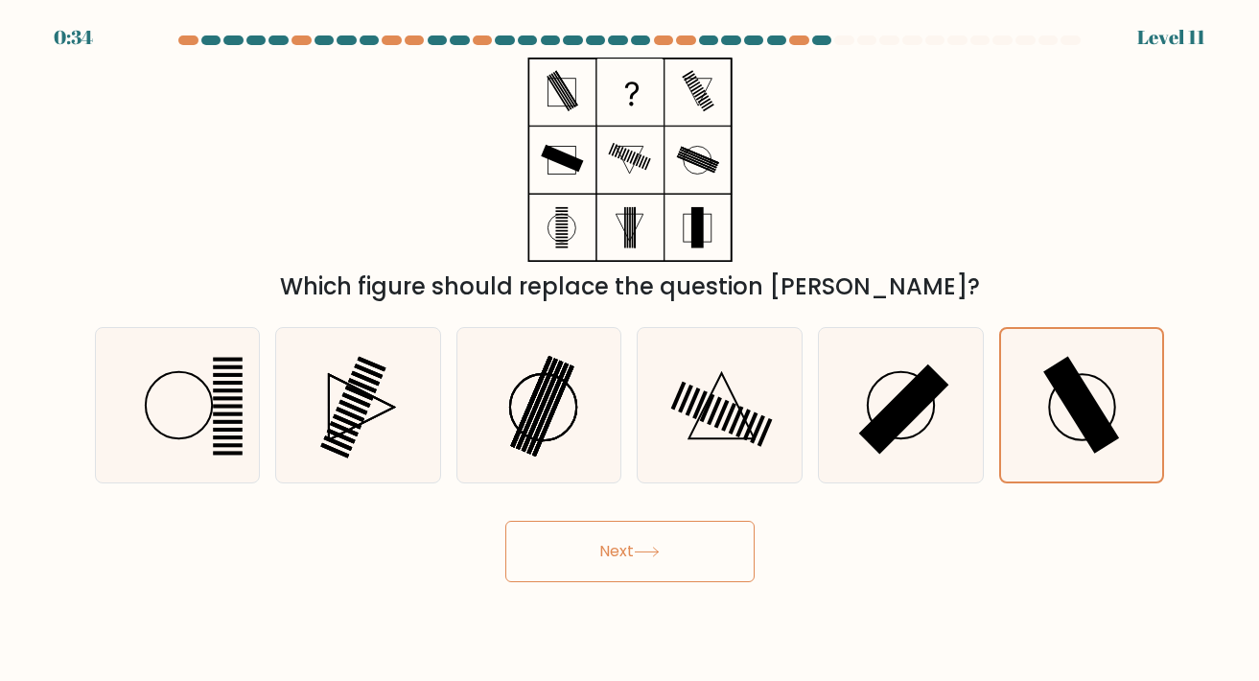
click at [618, 551] on button "Next" at bounding box center [629, 551] width 249 height 61
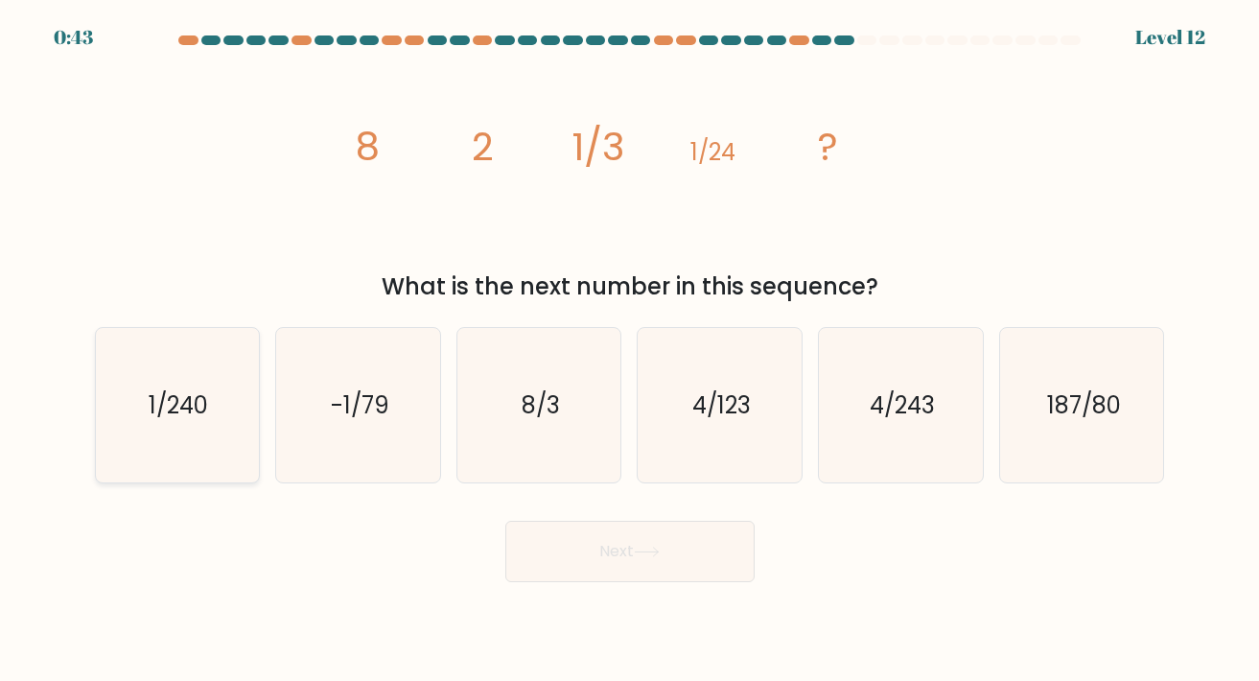
click at [212, 412] on icon "1/240" at bounding box center [177, 405] width 154 height 154
click at [630, 350] on input "a. 1/240" at bounding box center [630, 345] width 1 height 10
radio input "true"
click at [610, 584] on body "0:41 Level 12" at bounding box center [629, 340] width 1259 height 681
click at [629, 562] on button "Next" at bounding box center [629, 551] width 249 height 61
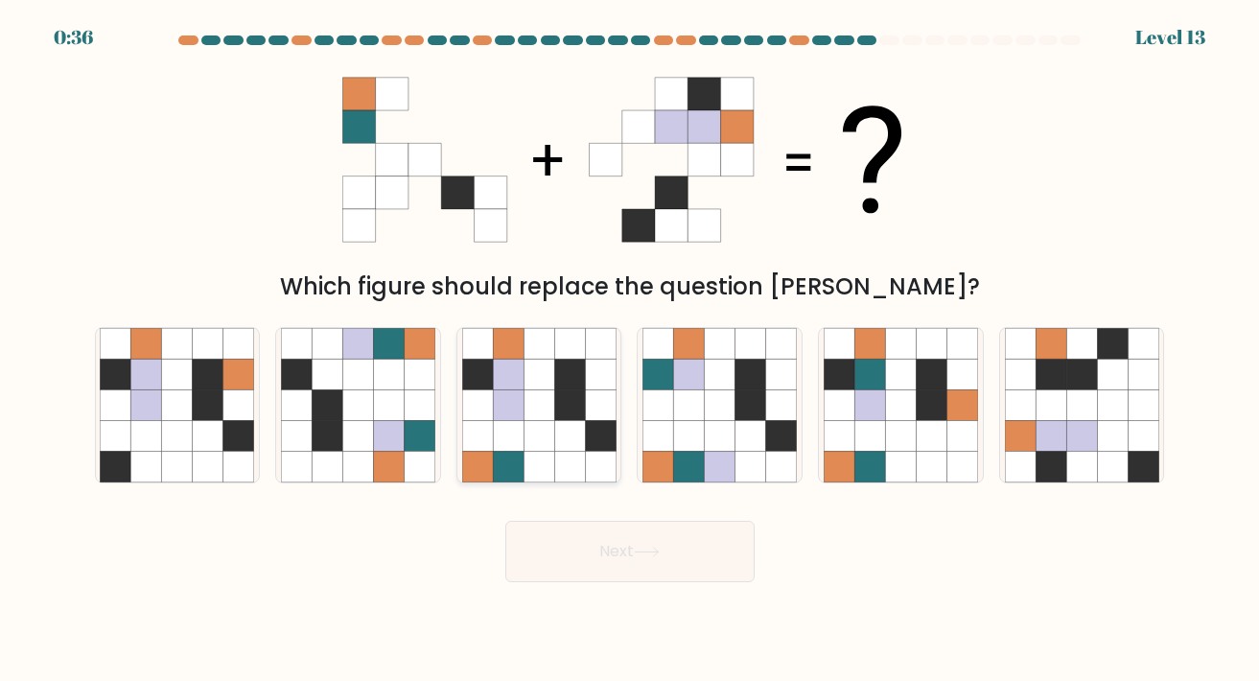
click at [487, 407] on icon at bounding box center [477, 404] width 31 height 31
click at [630, 350] on input "c." at bounding box center [630, 345] width 1 height 10
radio input "true"
click at [615, 542] on button "Next" at bounding box center [629, 551] width 249 height 61
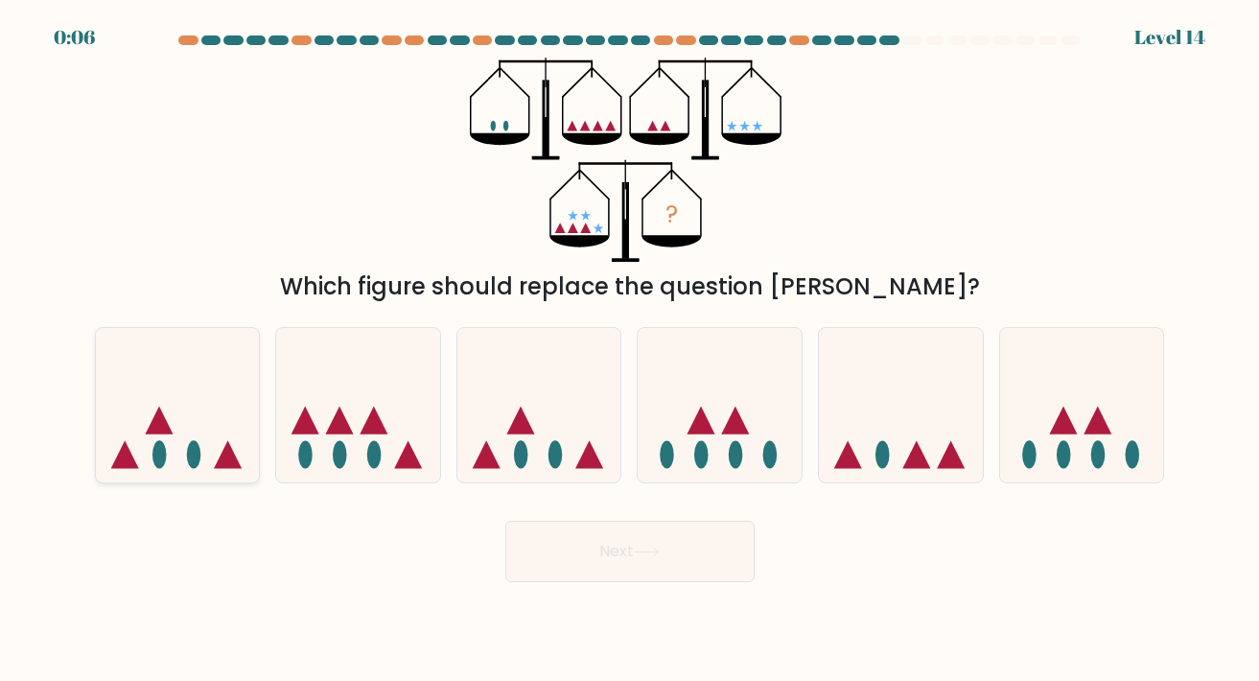
click at [221, 444] on icon at bounding box center [178, 404] width 164 height 135
click at [630, 350] on input "a." at bounding box center [630, 345] width 1 height 10
radio input "true"
click at [640, 552] on icon at bounding box center [647, 552] width 26 height 11
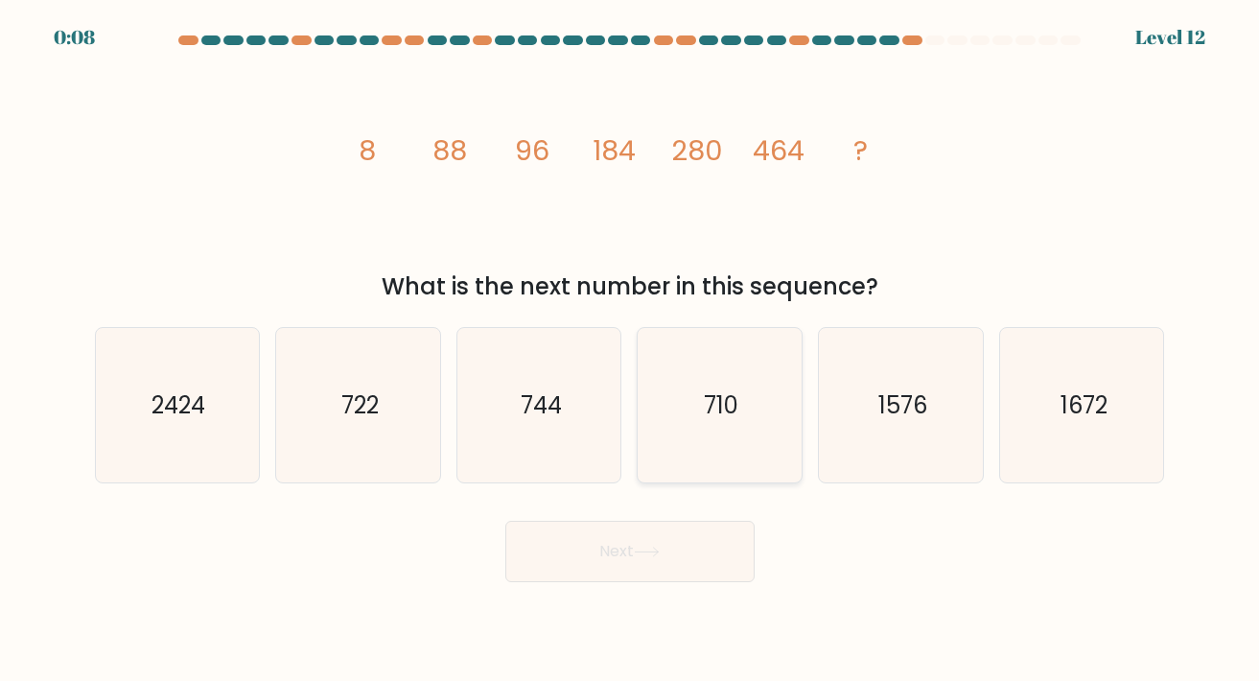
click at [698, 422] on icon "710" at bounding box center [719, 405] width 154 height 154
click at [631, 350] on input "d. 710" at bounding box center [630, 345] width 1 height 10
radio input "true"
click at [639, 540] on button "Next" at bounding box center [629, 551] width 249 height 61
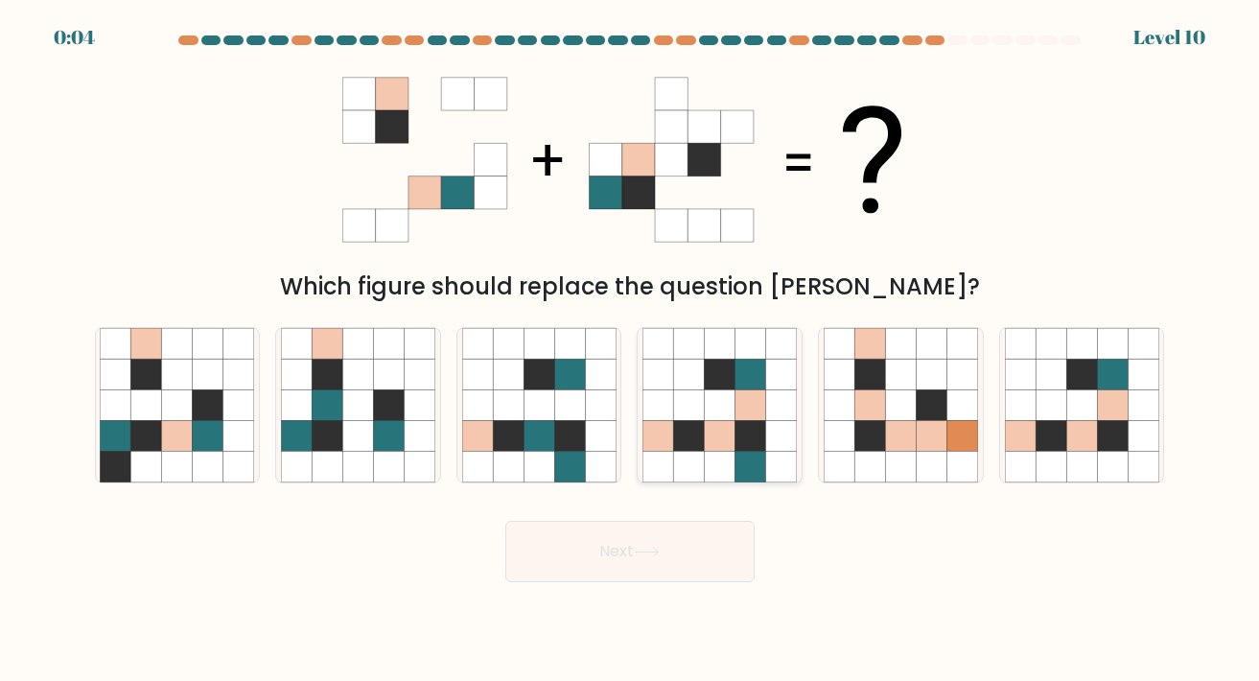
click at [703, 449] on icon at bounding box center [689, 435] width 31 height 31
click at [631, 350] on input "d." at bounding box center [630, 345] width 1 height 10
radio input "true"
click at [639, 512] on div "Next" at bounding box center [629, 544] width 1093 height 76
click at [636, 551] on button "Next" at bounding box center [629, 551] width 249 height 61
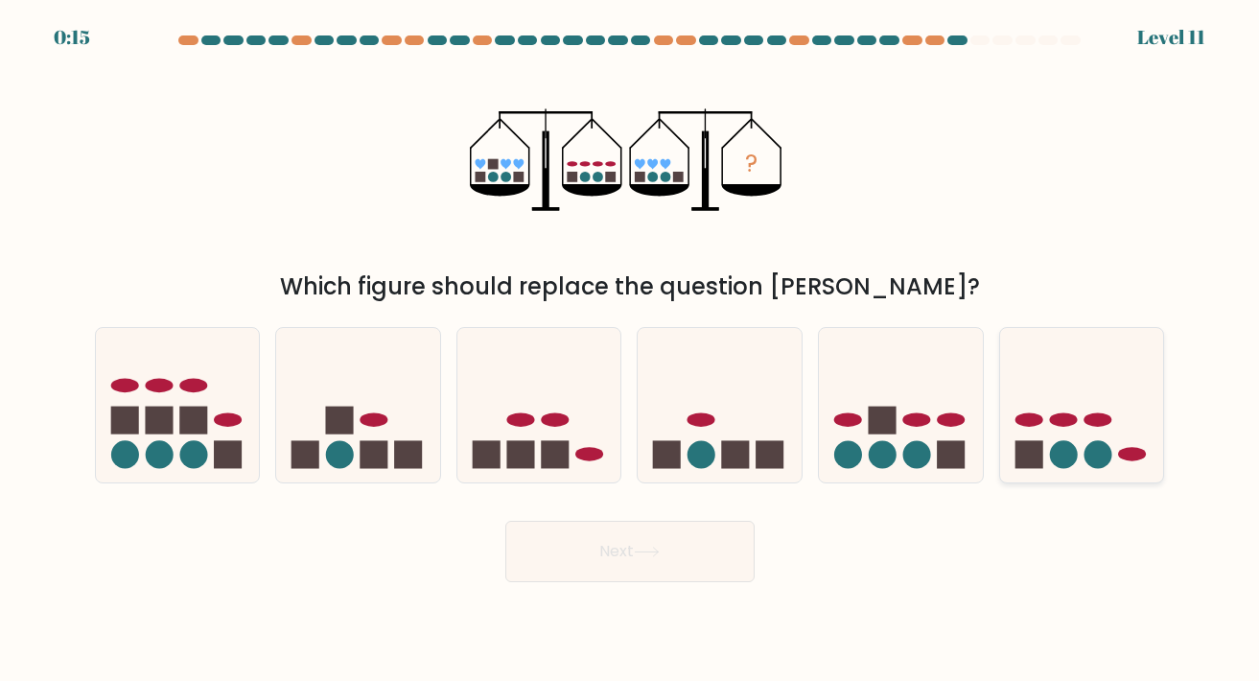
click at [1027, 453] on rect at bounding box center [1028, 454] width 28 height 28
click at [631, 350] on input "f." at bounding box center [630, 345] width 1 height 10
radio input "true"
click at [726, 557] on button "Next" at bounding box center [629, 551] width 249 height 61
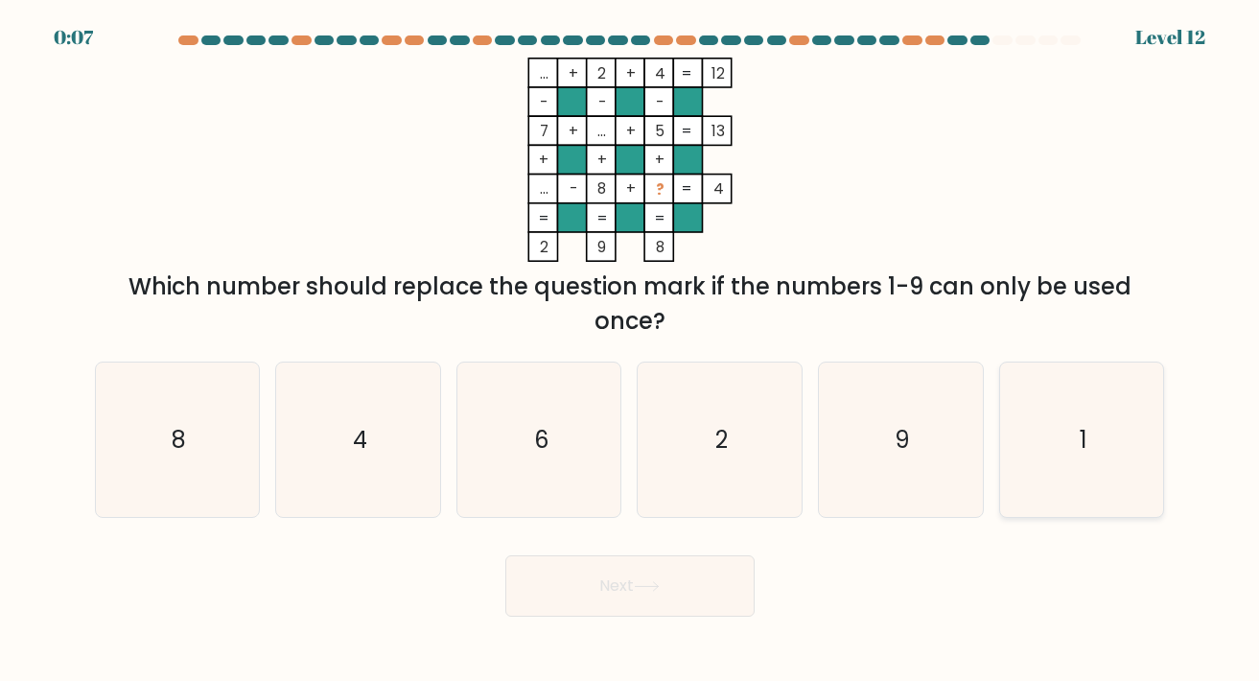
click at [1070, 468] on icon "1" at bounding box center [1082, 439] width 154 height 154
click at [631, 350] on input "f. 1" at bounding box center [630, 345] width 1 height 10
radio input "true"
click at [703, 609] on button "Next" at bounding box center [629, 585] width 249 height 61
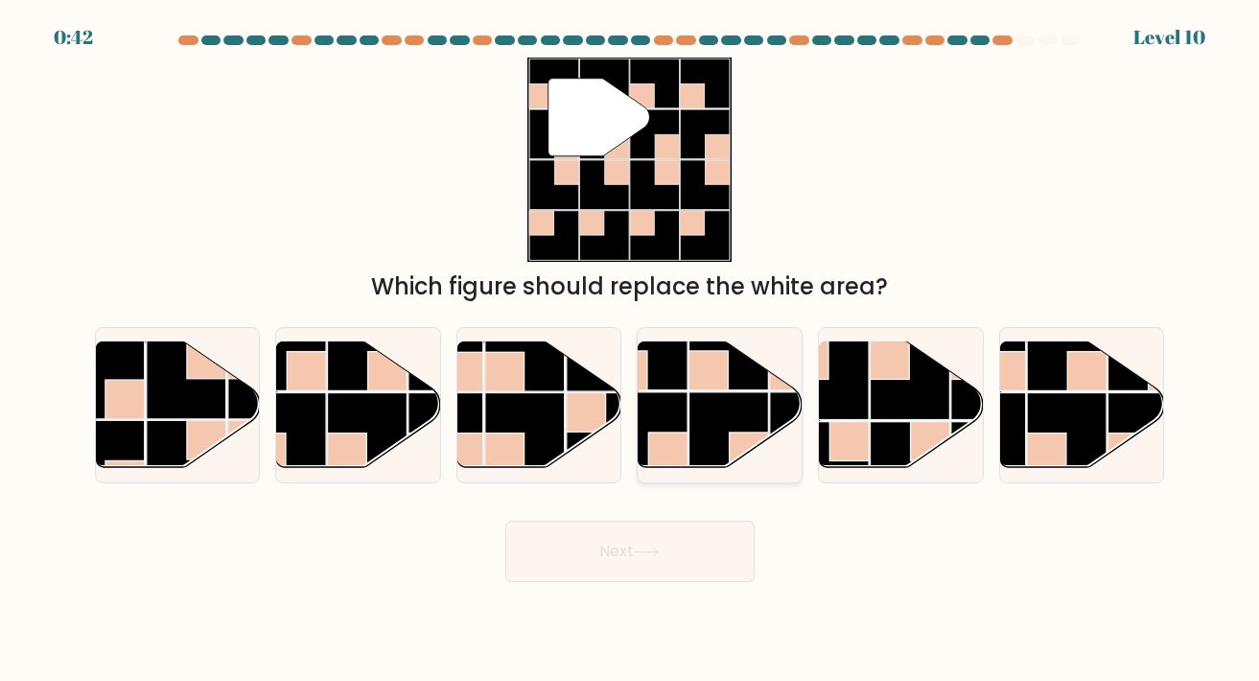
click at [747, 373] on rect at bounding box center [729, 350] width 80 height 80
click at [631, 350] on input "d." at bounding box center [630, 345] width 1 height 10
radio input "true"
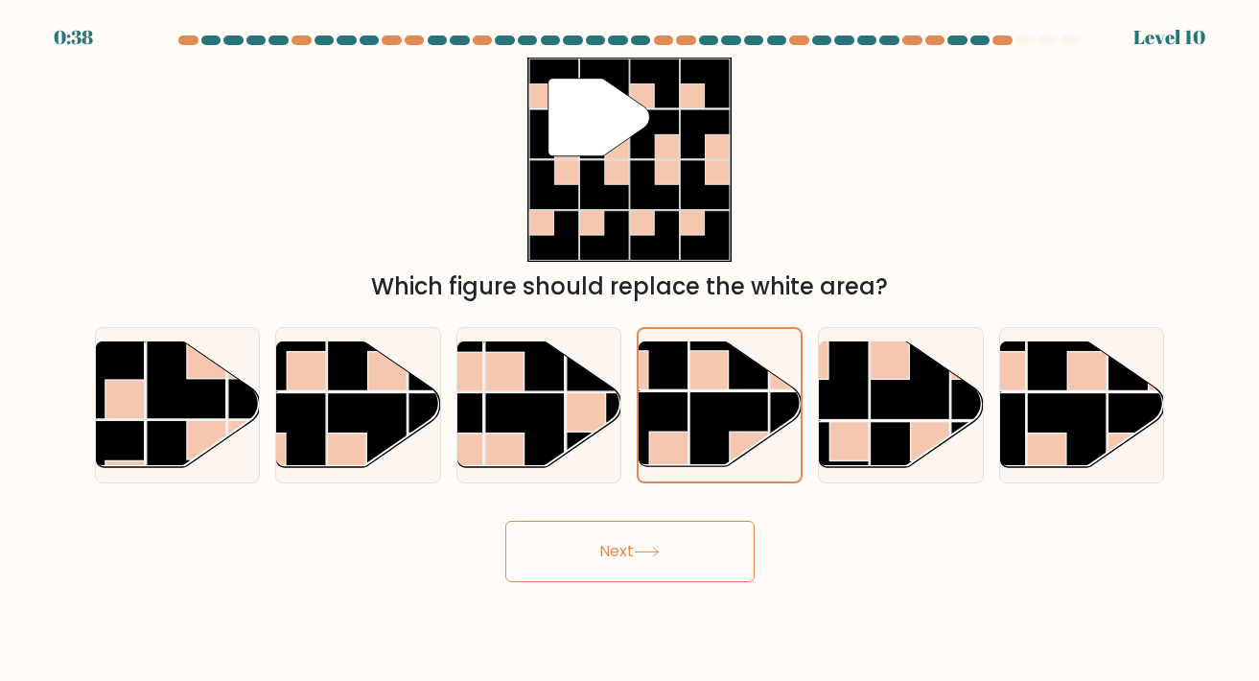
click at [678, 543] on button "Next" at bounding box center [629, 551] width 249 height 61
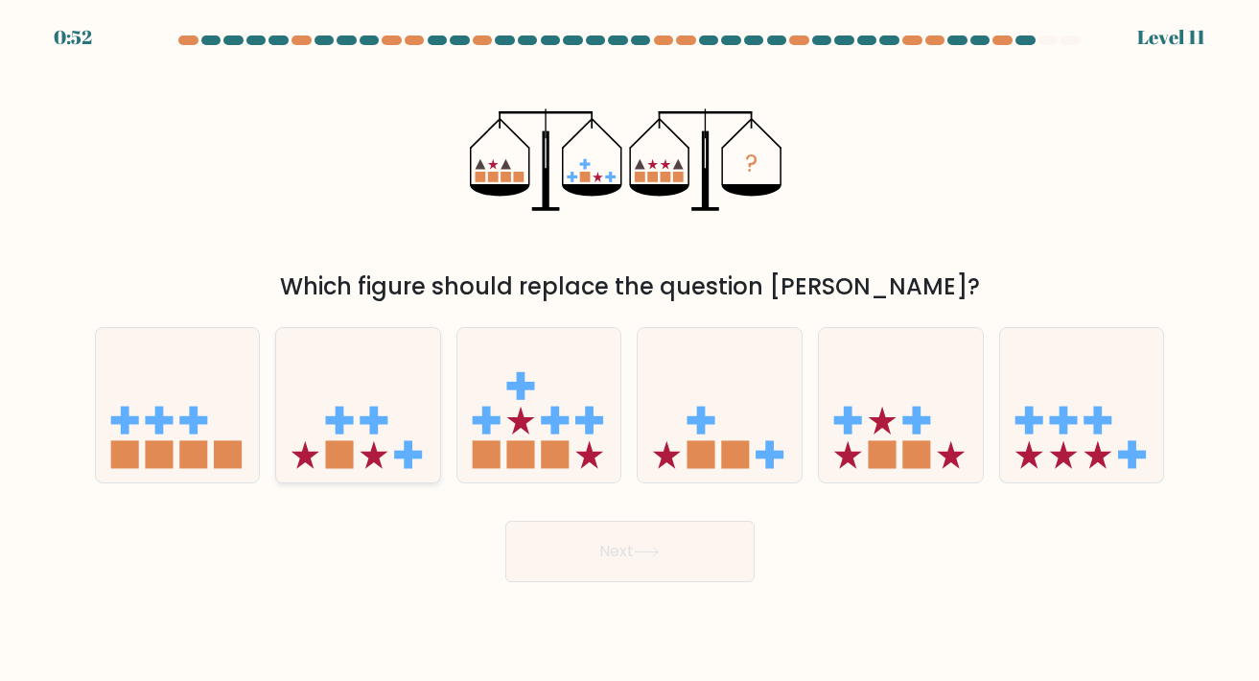
click at [401, 461] on icon at bounding box center [358, 404] width 164 height 135
click at [630, 350] on input "b." at bounding box center [630, 345] width 1 height 10
radio input "true"
click at [585, 546] on button "Next" at bounding box center [629, 551] width 249 height 61
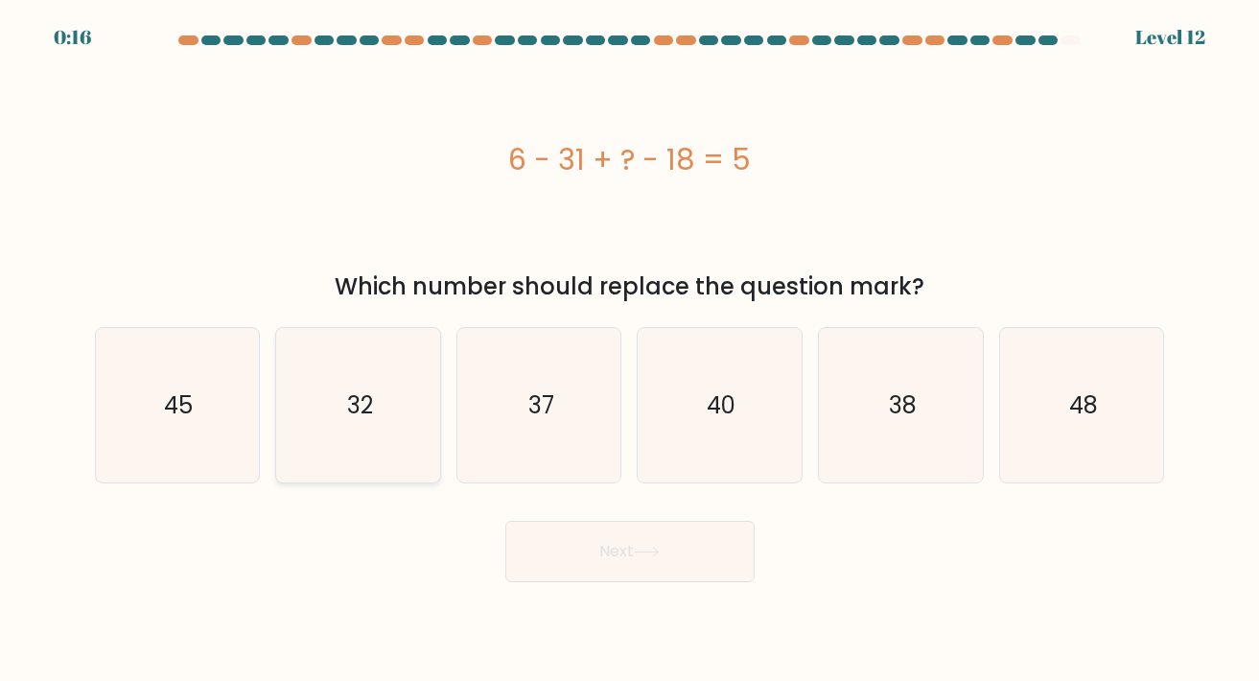
click at [357, 444] on icon "32" at bounding box center [358, 405] width 154 height 154
click at [630, 350] on input "b. 32" at bounding box center [630, 345] width 1 height 10
radio input "true"
click at [658, 552] on icon at bounding box center [646, 551] width 23 height 9
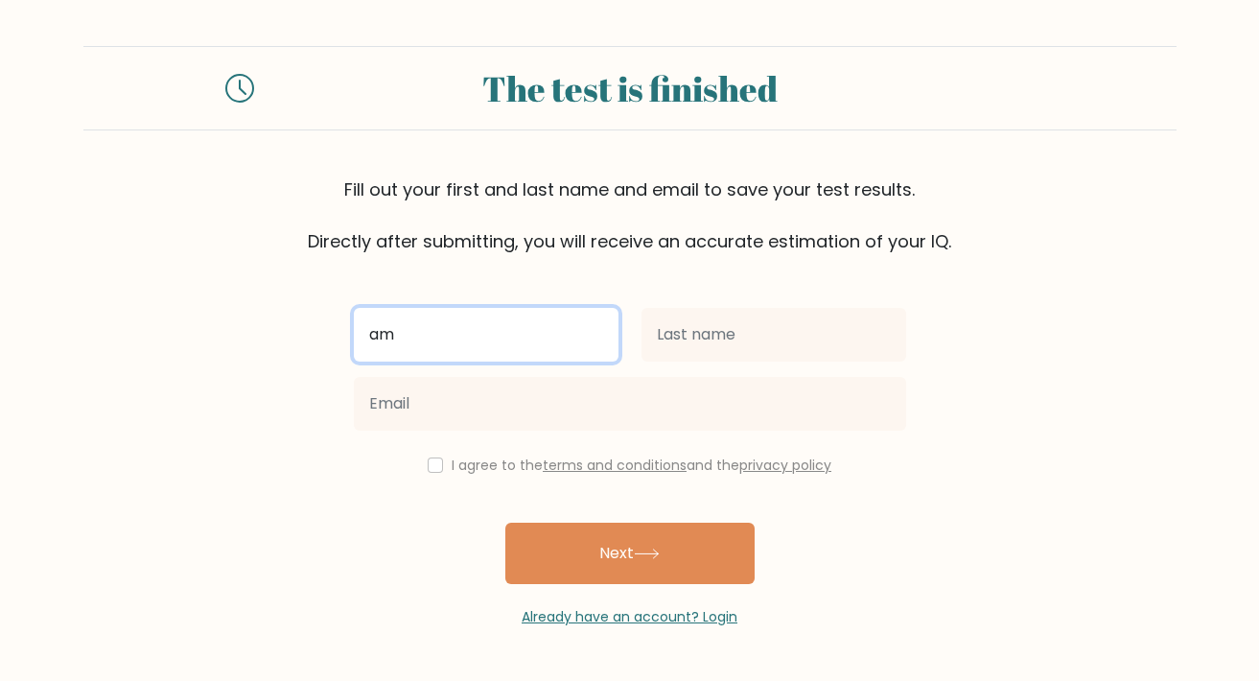
type input "am"
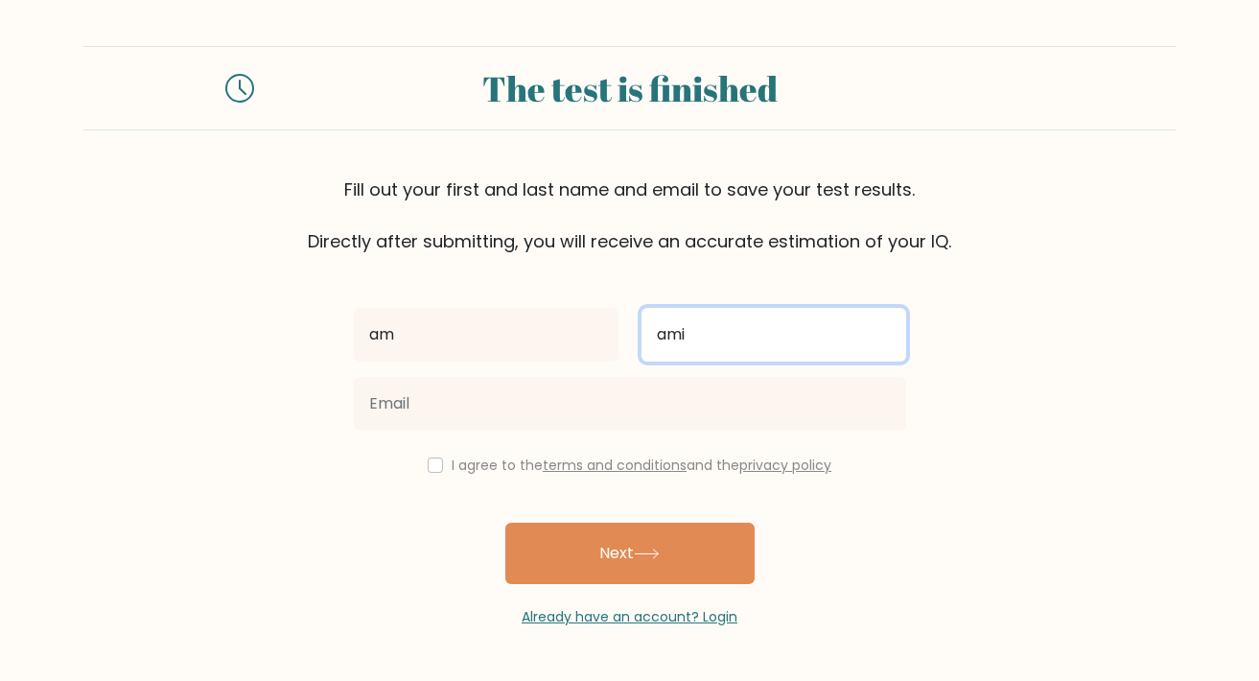
type input "ami"
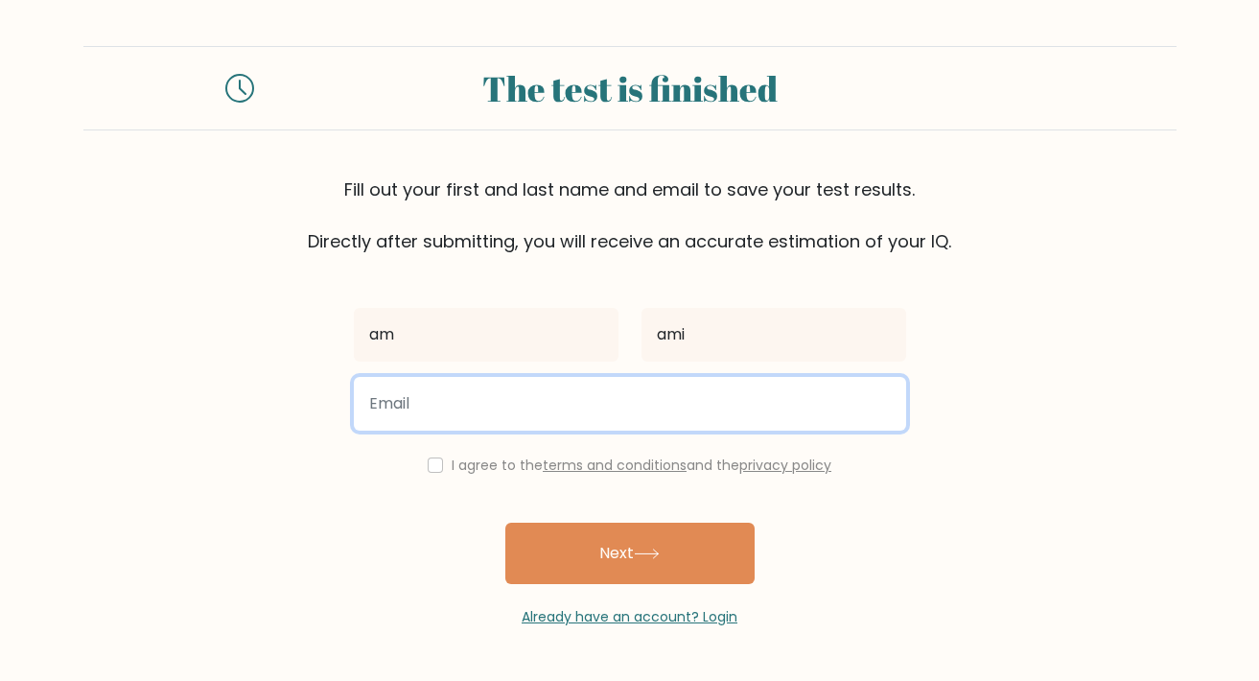
type input "v"
paste input "hihacam557@merumart.com"
type input "hihacam557@merumart.com"
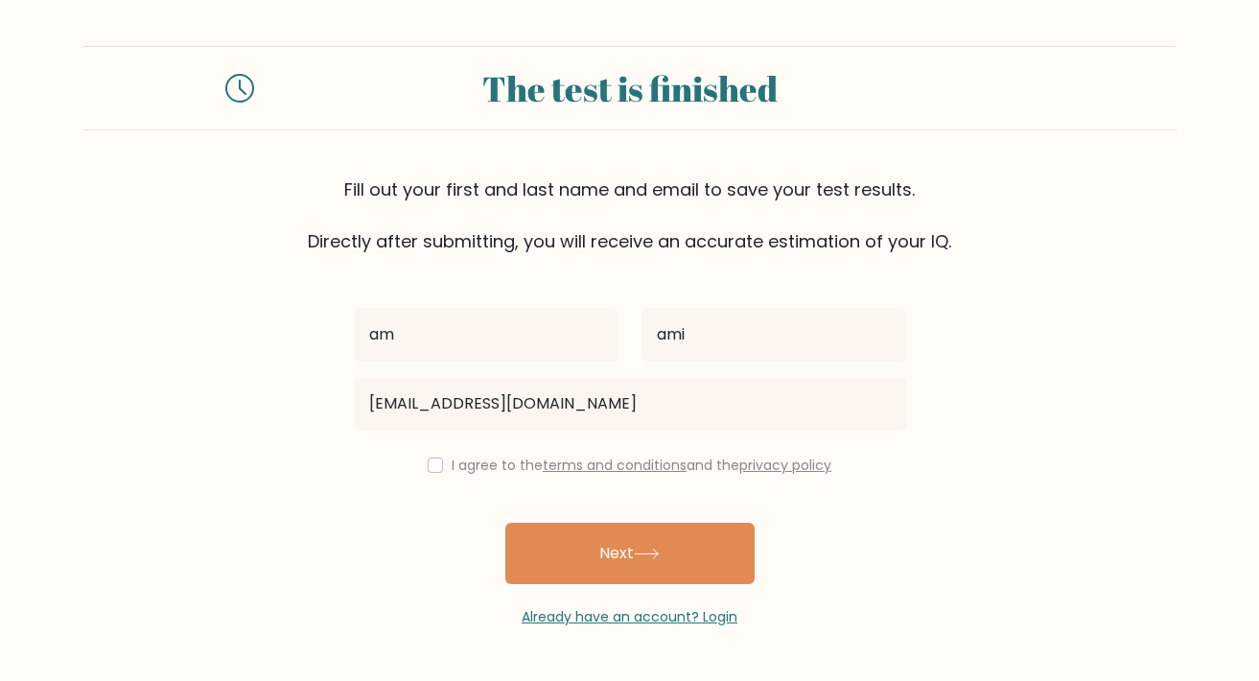
click at [429, 467] on input "checkbox" at bounding box center [435, 464] width 15 height 15
checkbox input "true"
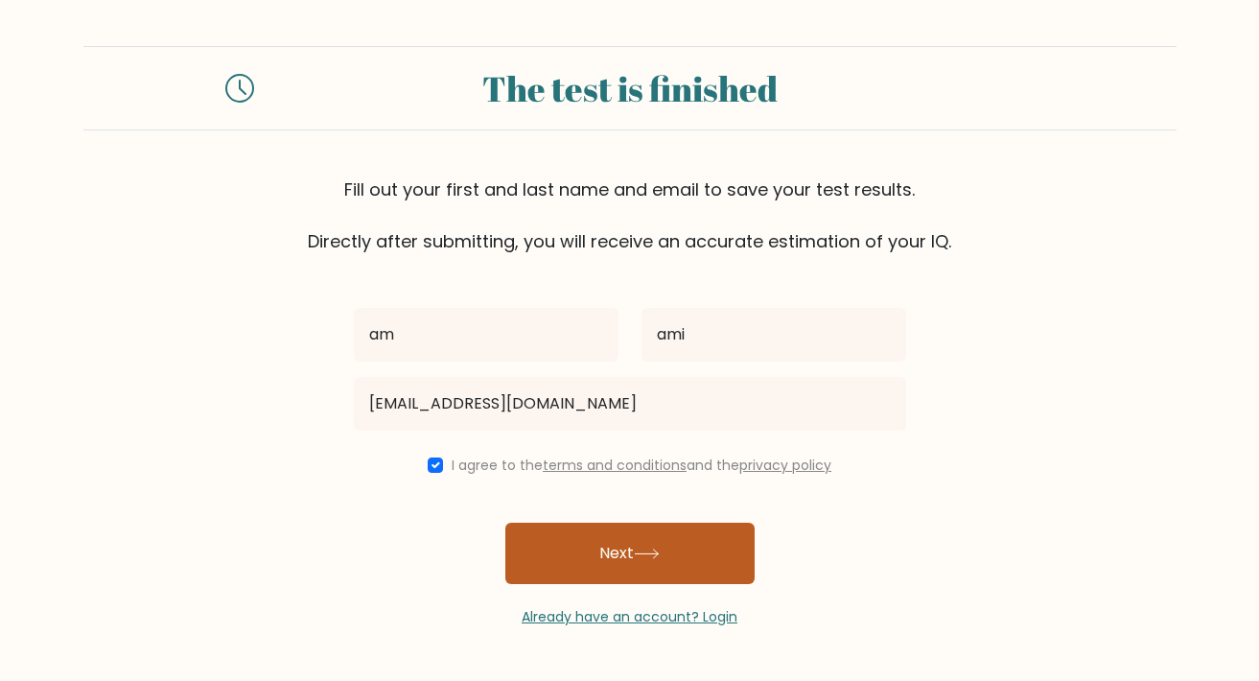
click at [648, 567] on button "Next" at bounding box center [629, 553] width 249 height 61
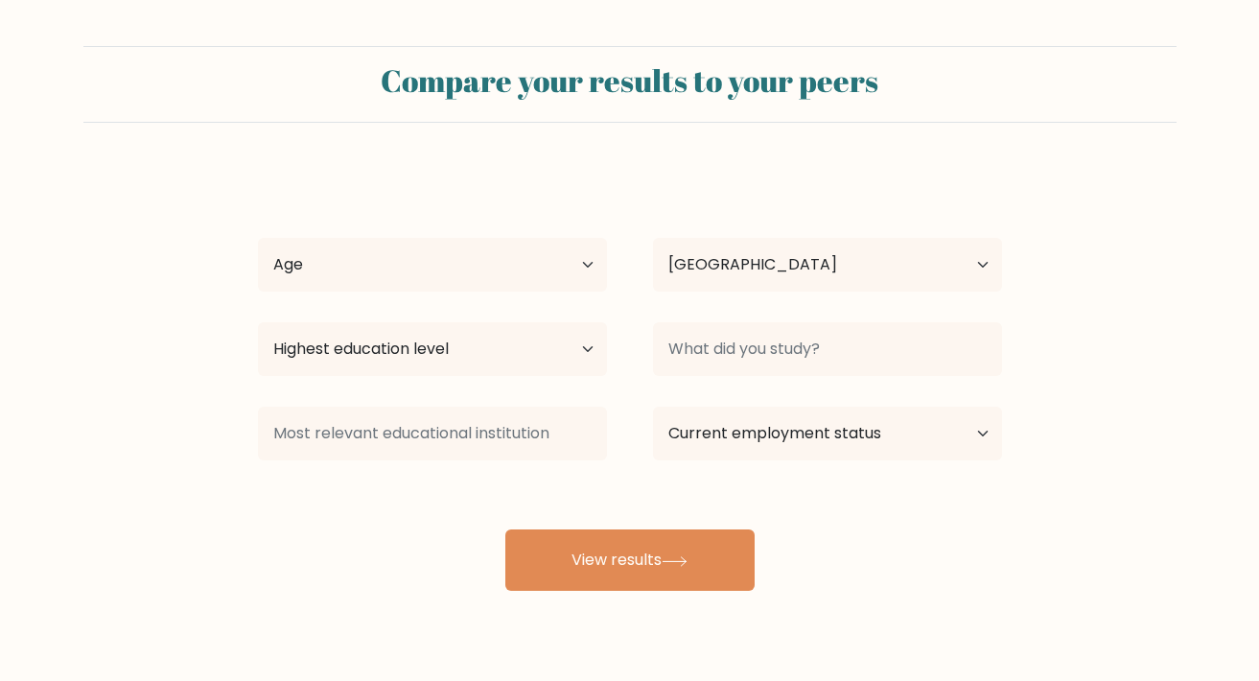
select select "SA"
select select "primary"
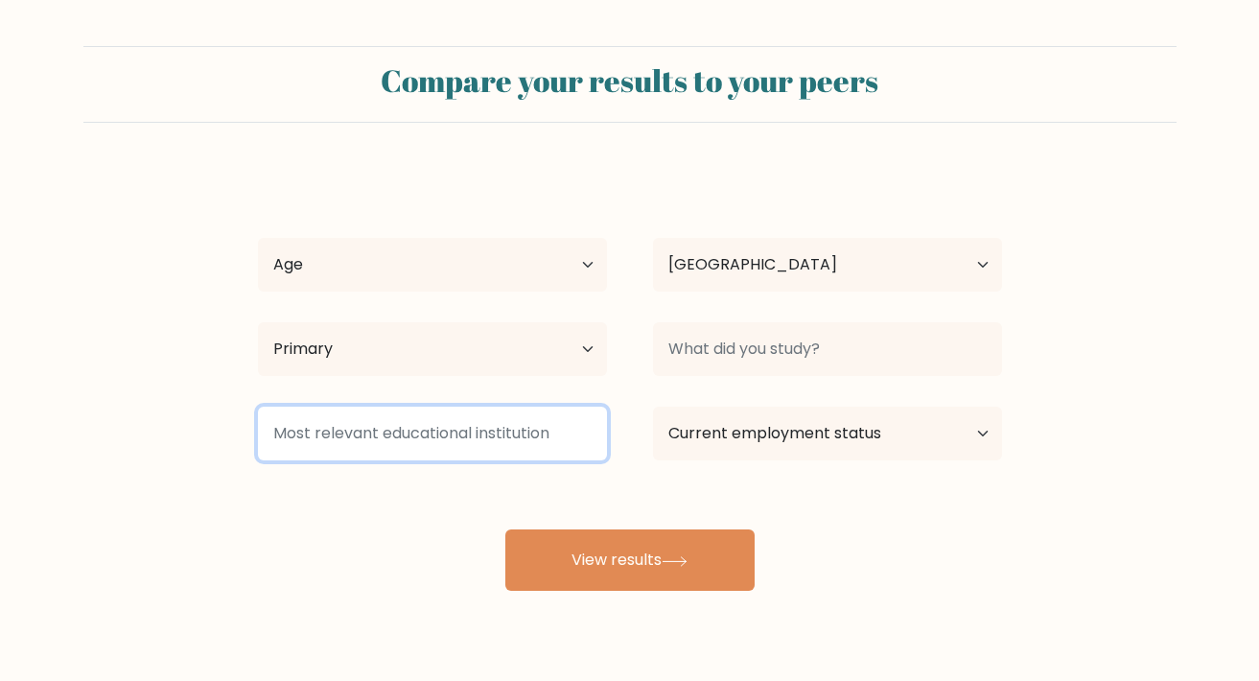
click at [579, 454] on input at bounding box center [432, 434] width 349 height 54
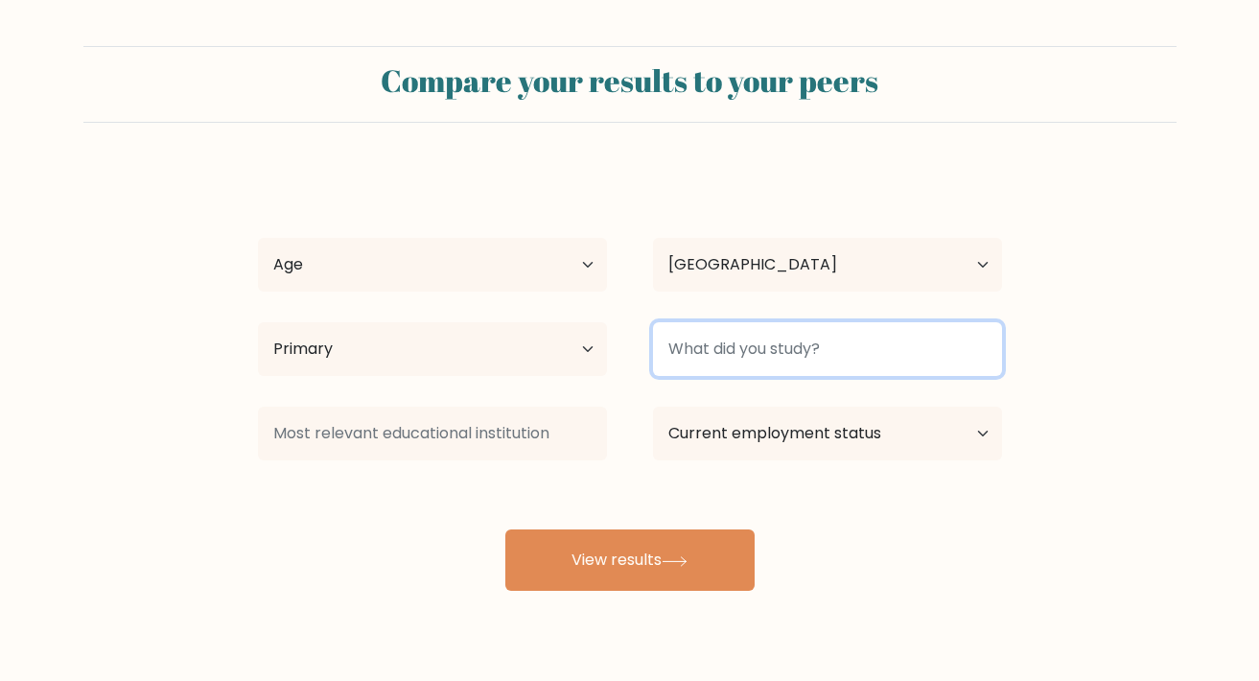
click at [784, 361] on input at bounding box center [827, 349] width 349 height 54
type input "not"
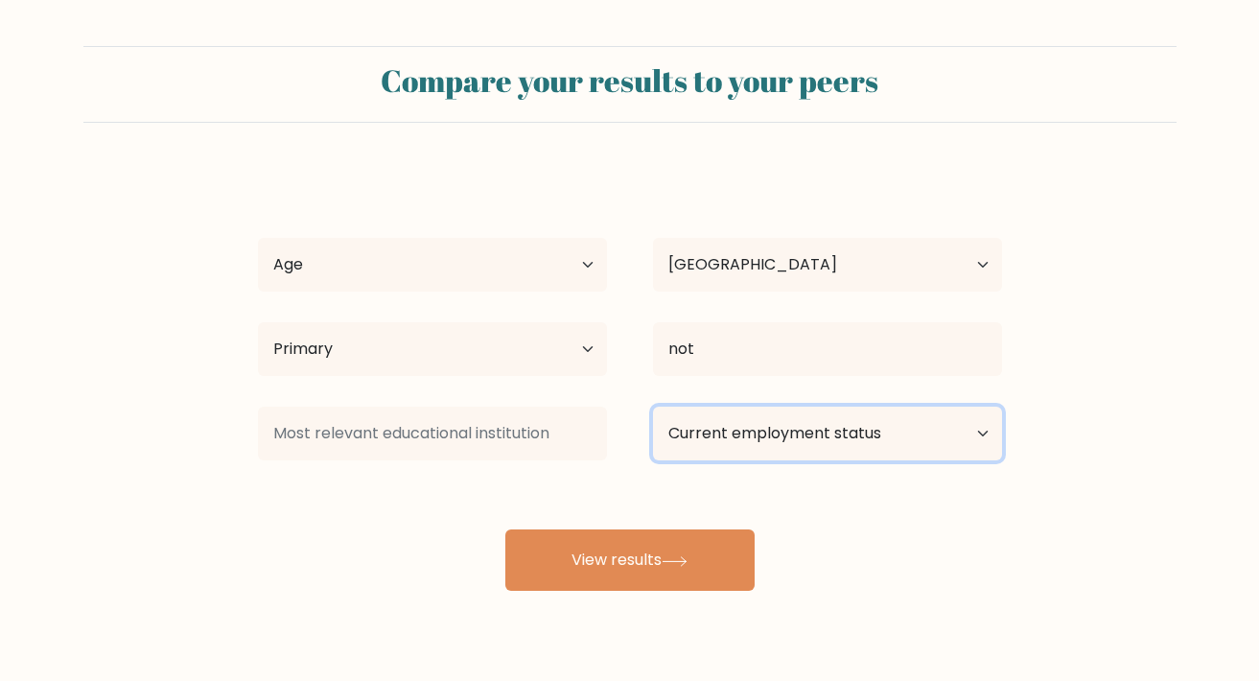
select select "retired"
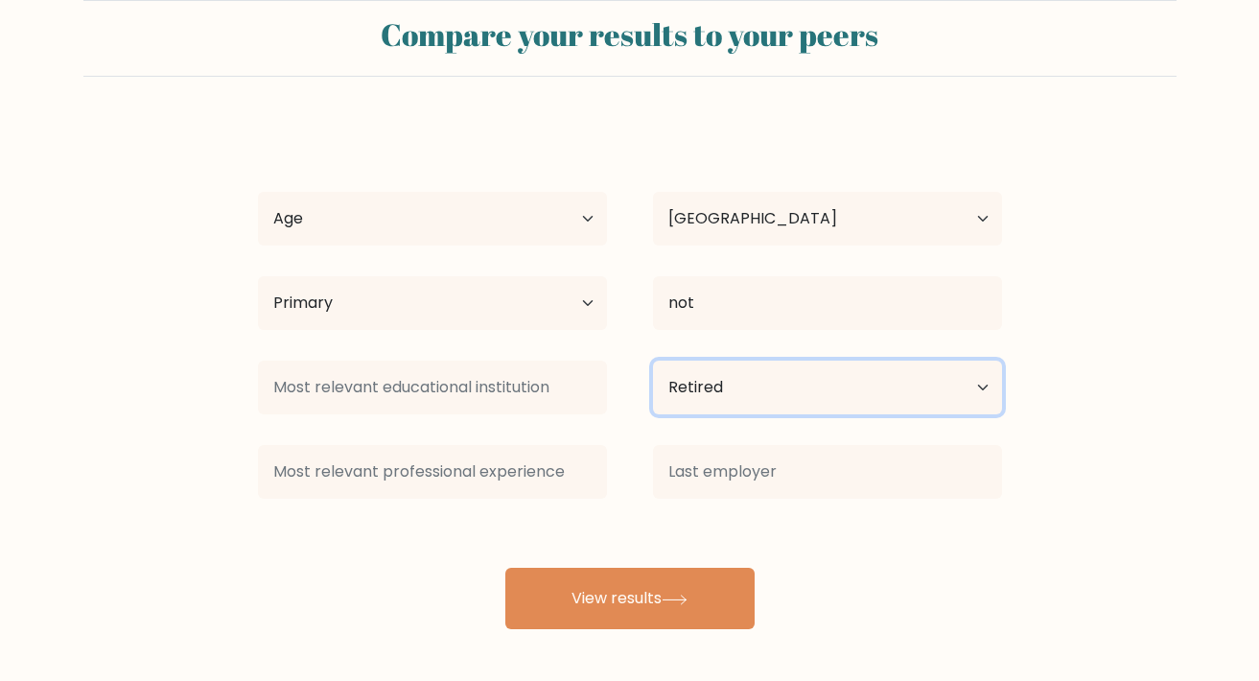
scroll to position [46, 0]
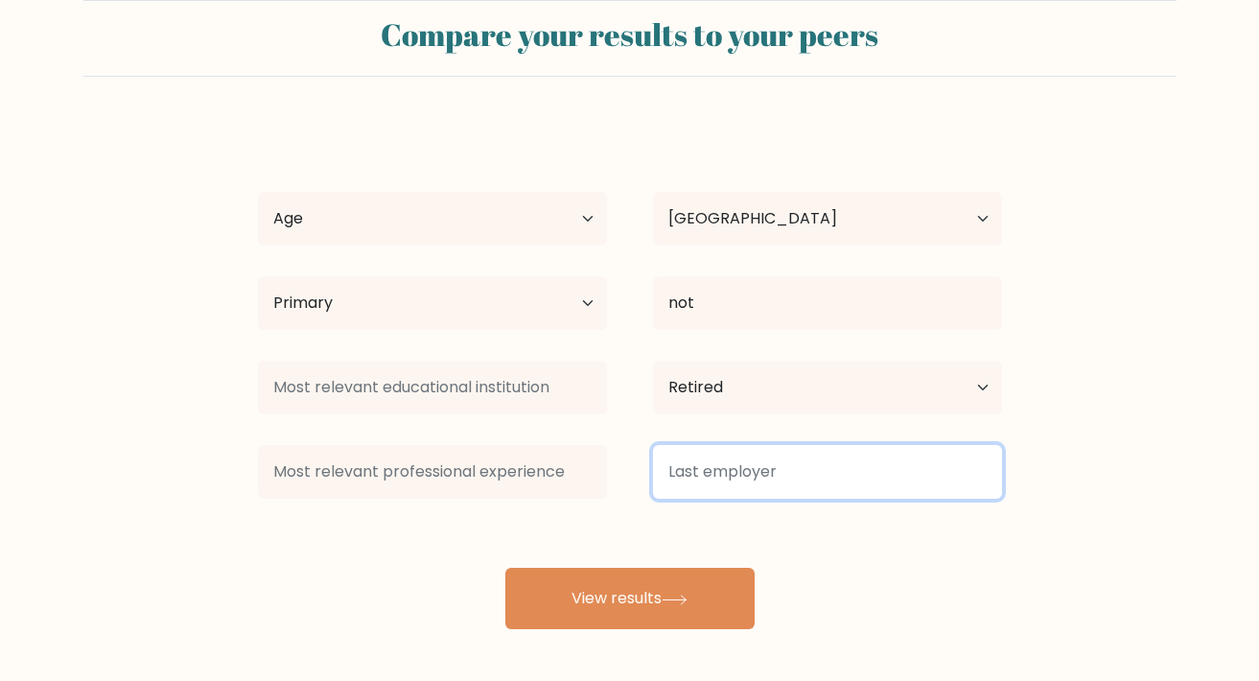
type input "m"
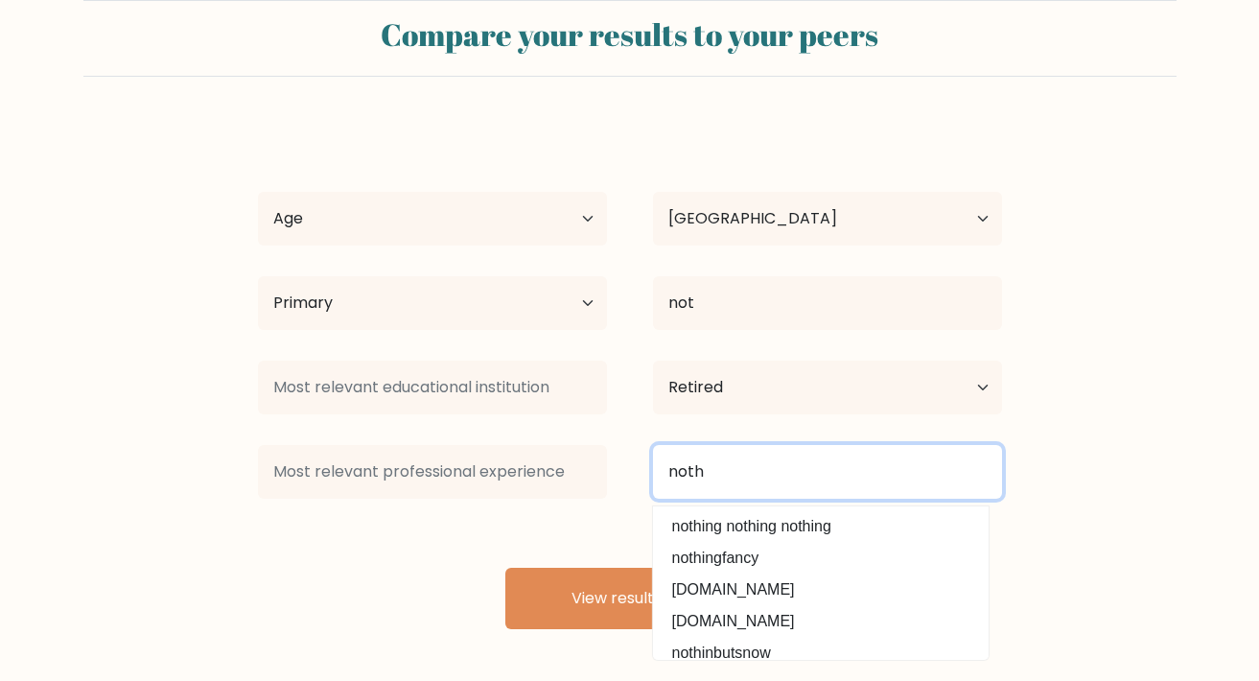
type input "noth"
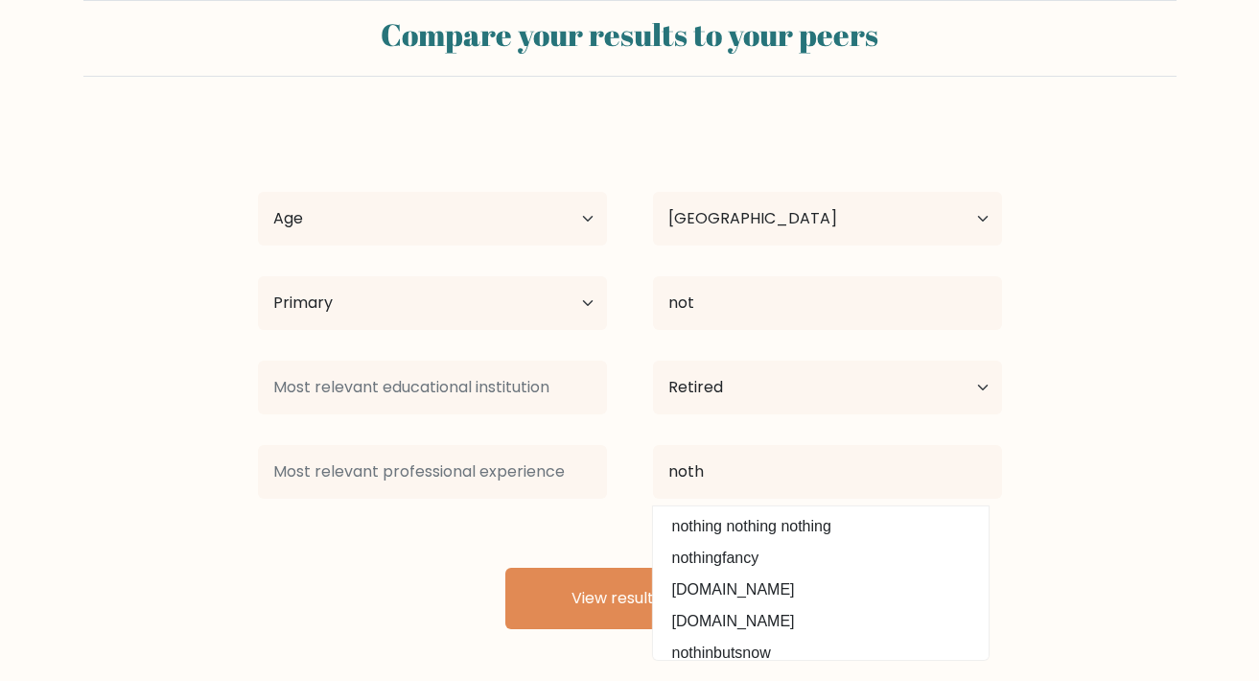
click at [644, 632] on div "Compare your results to your peers am ami Age Under [DEMOGRAPHIC_DATA] [DEMOGRA…" at bounding box center [629, 317] width 1259 height 727
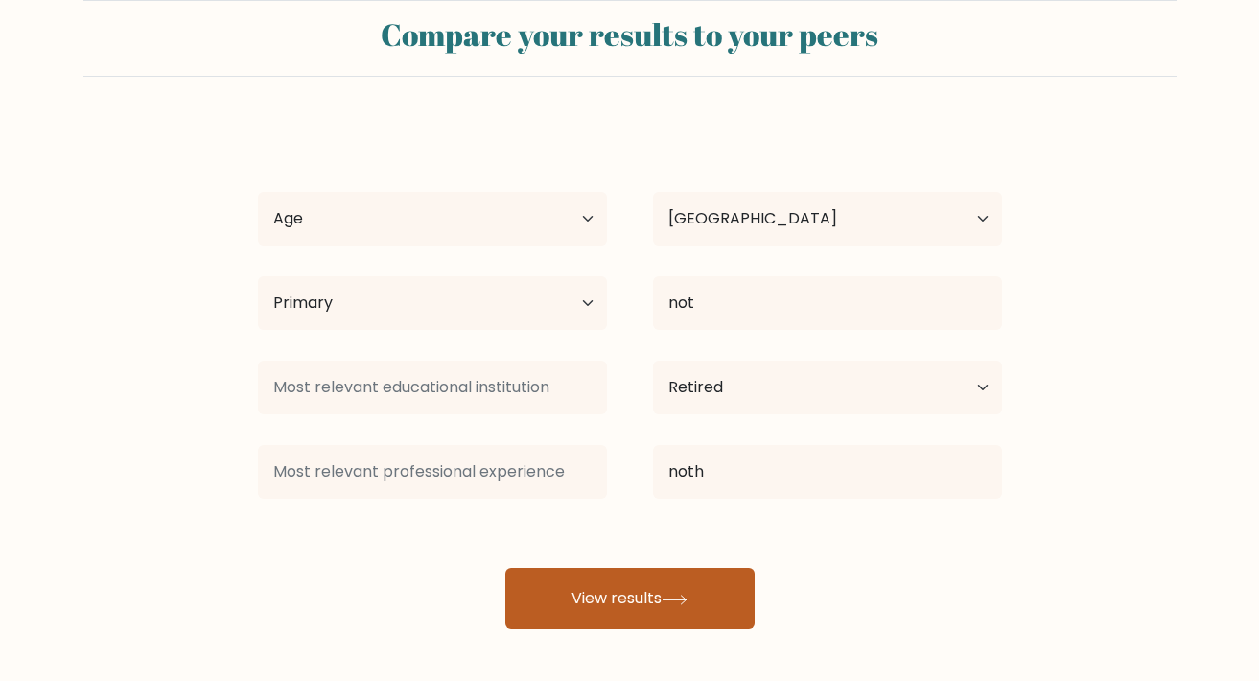
click at [663, 614] on button "View results" at bounding box center [629, 598] width 249 height 61
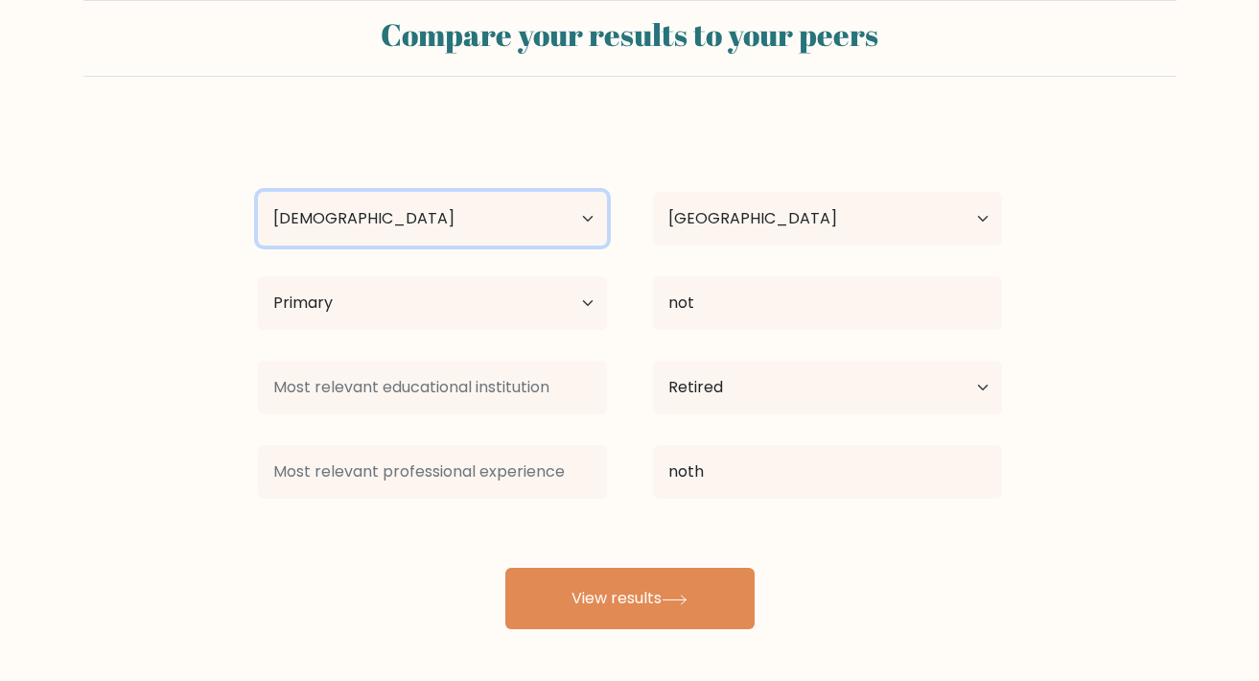
select select "min_18"
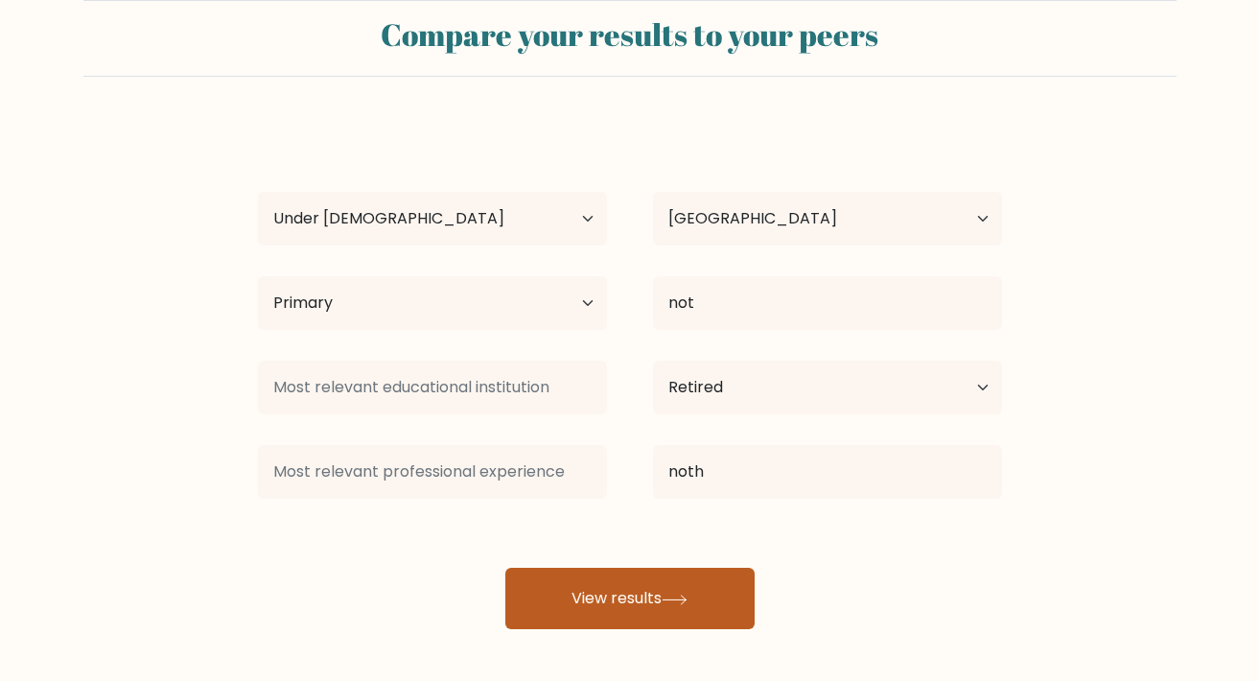
click at [717, 601] on button "View results" at bounding box center [629, 598] width 249 height 61
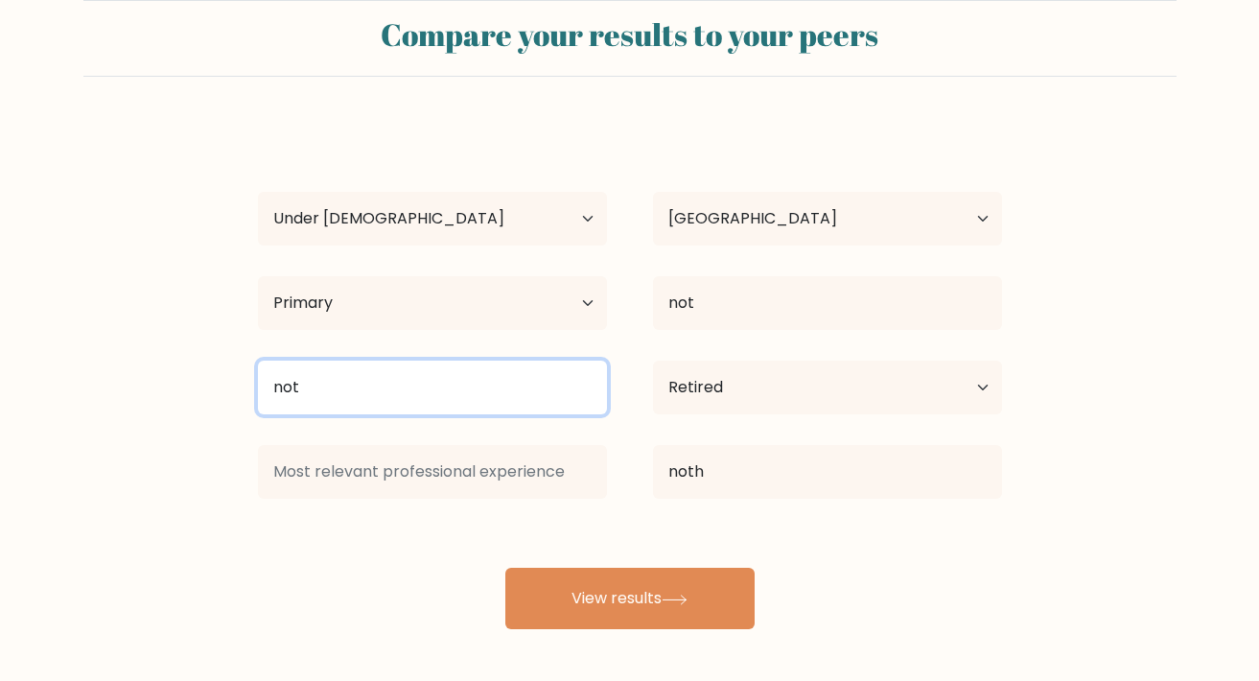
type input "not"
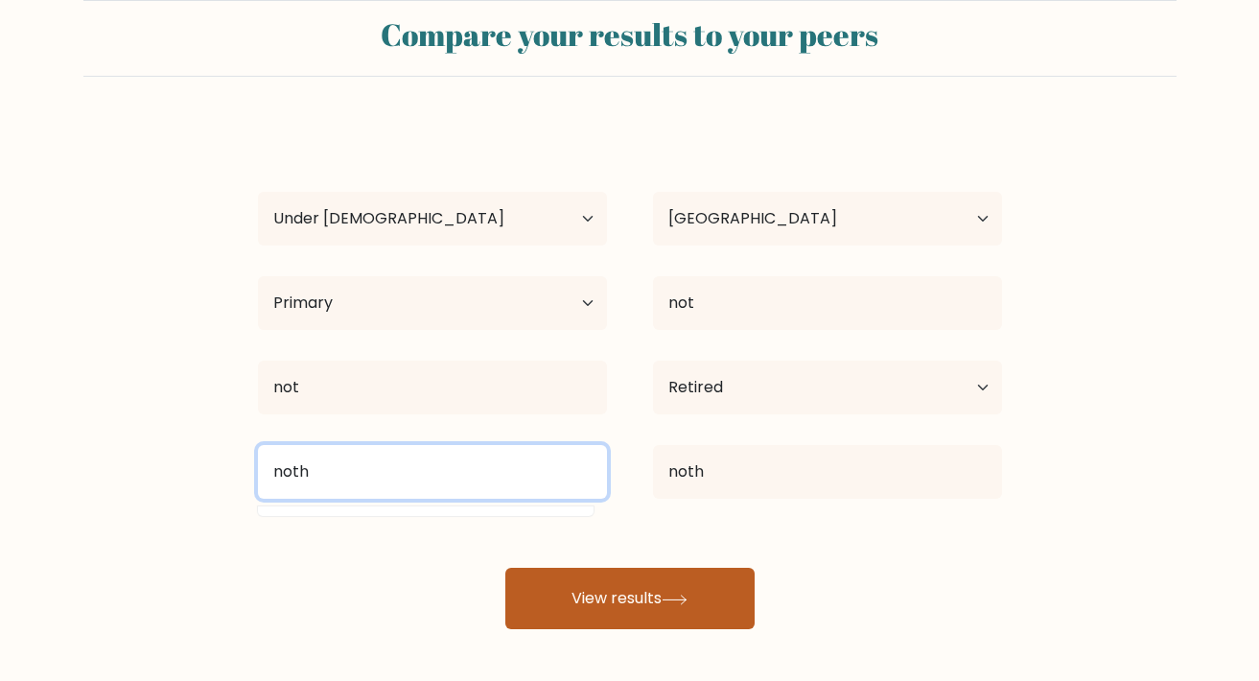
type input "noth"
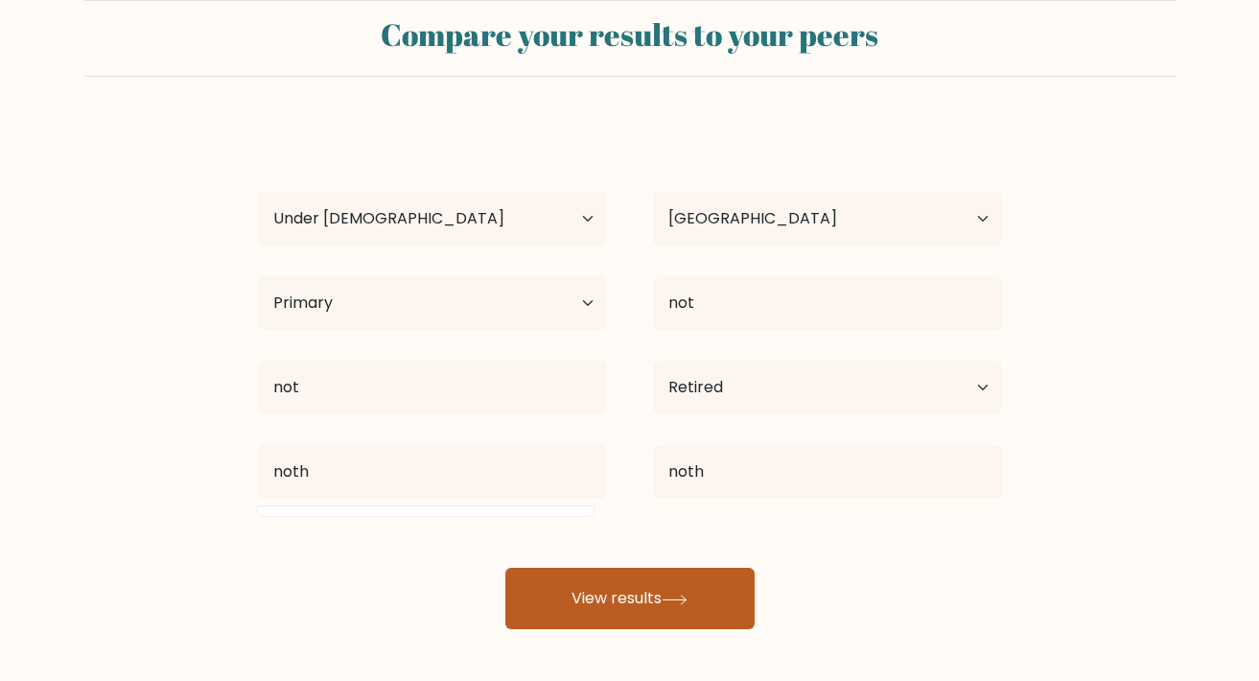
click at [634, 594] on button "View results" at bounding box center [629, 598] width 249 height 61
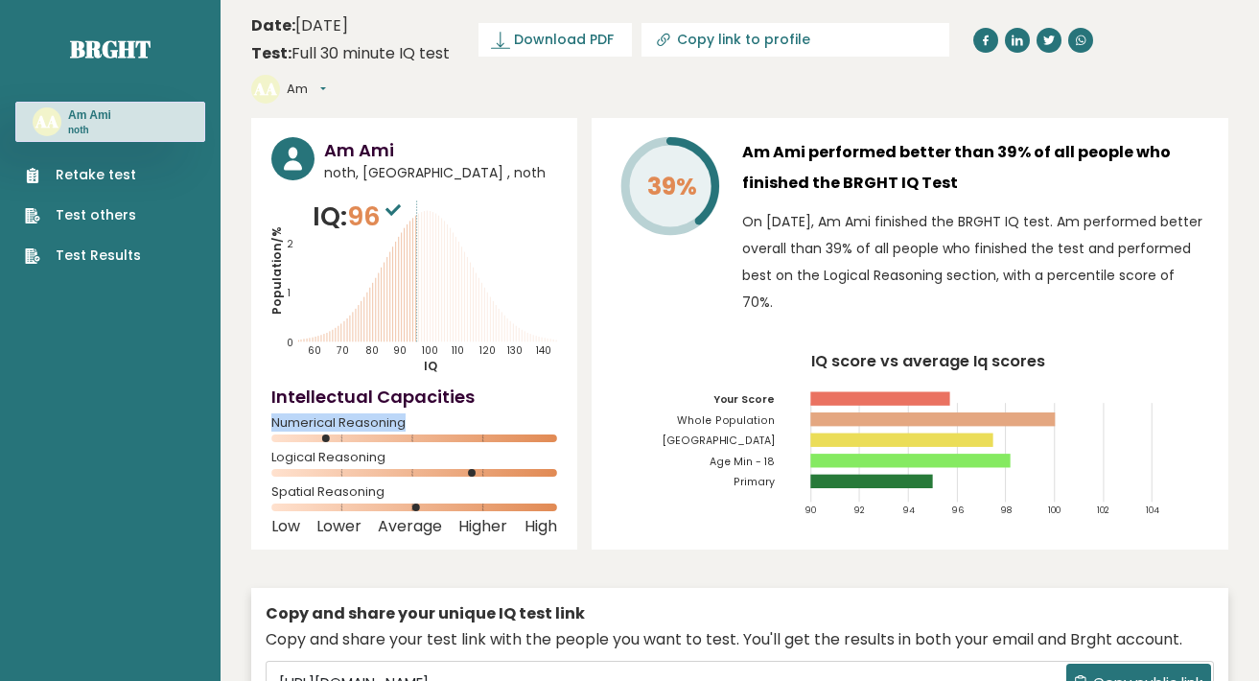
drag, startPoint x: 328, startPoint y: 430, endPoint x: 273, endPoint y: 417, distance: 56.1
click at [273, 419] on div "Numerical Reasoning" at bounding box center [414, 434] width 286 height 31
click at [497, 567] on div "Am Ami noth, Saudi Arabia , noth IQ: 96 Population/% IQ 0 1 2 60 70 80 90 100 1…" at bounding box center [739, 452] width 977 height 668
click at [759, 484] on tspan "Primary" at bounding box center [753, 482] width 41 height 14
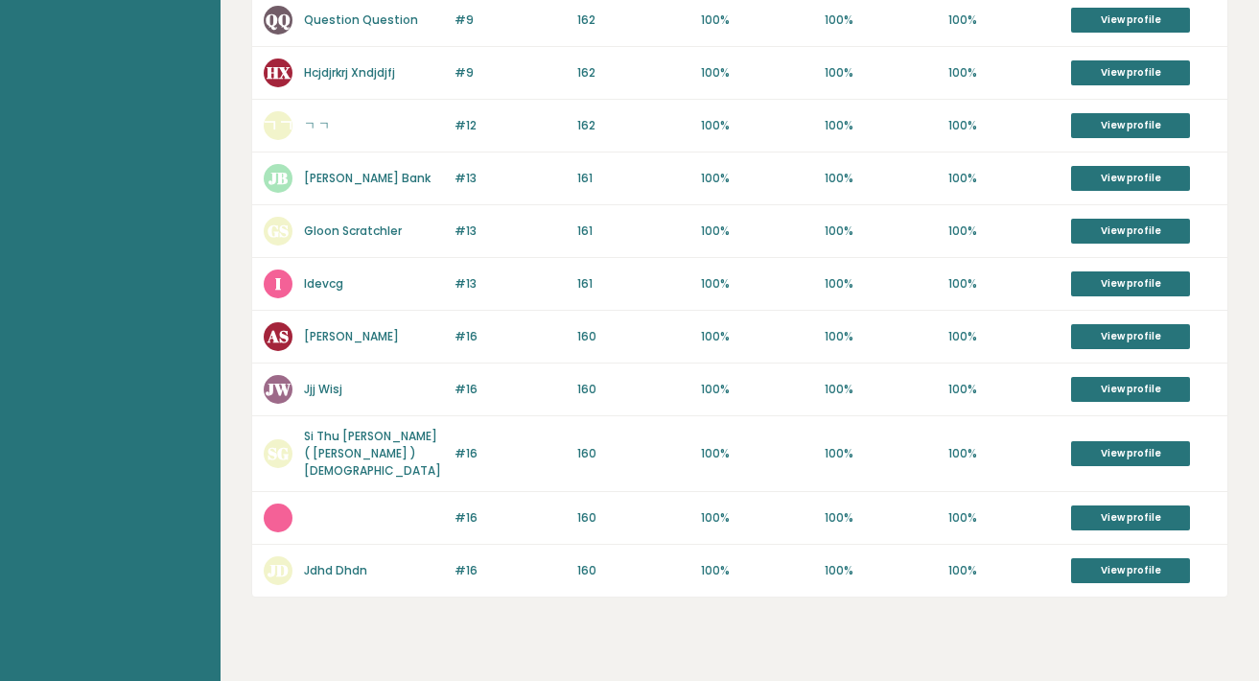
scroll to position [863, 0]
